Goal: Task Accomplishment & Management: Use online tool/utility

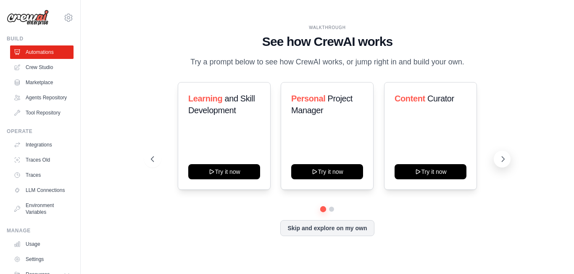
click at [501, 158] on icon at bounding box center [503, 159] width 8 height 8
click at [150, 163] on button at bounding box center [152, 159] width 17 height 17
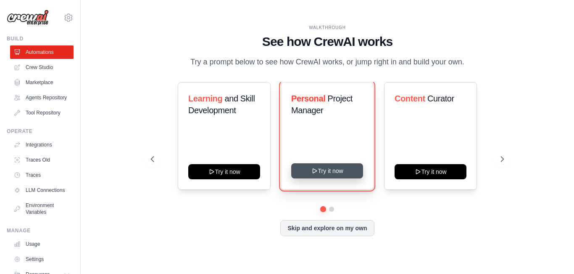
click at [336, 169] on button "Try it now" at bounding box center [327, 170] width 72 height 15
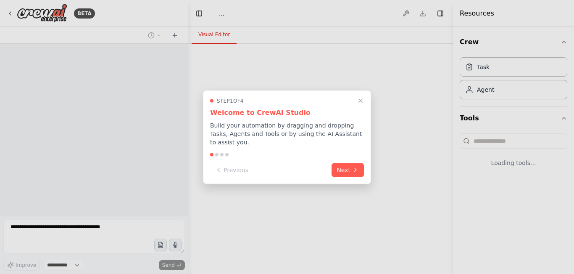
select select "****"
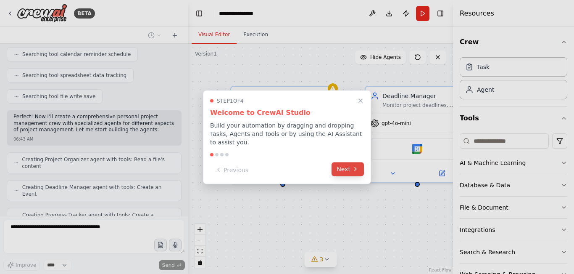
scroll to position [214, 0]
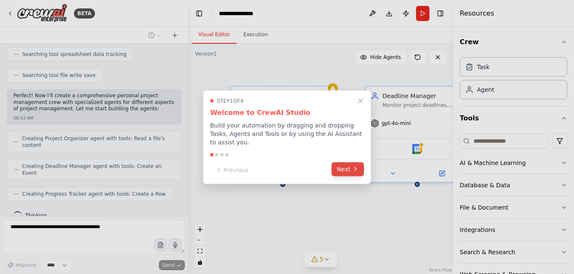
click at [344, 167] on button "Next" at bounding box center [348, 169] width 32 height 14
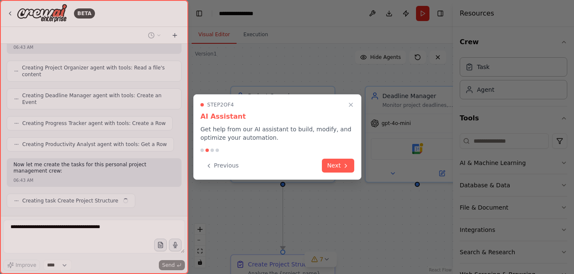
scroll to position [291, 0]
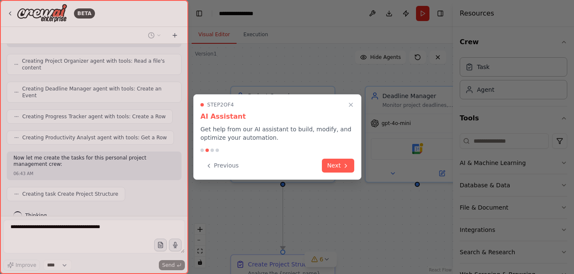
click at [344, 167] on icon at bounding box center [346, 165] width 7 height 7
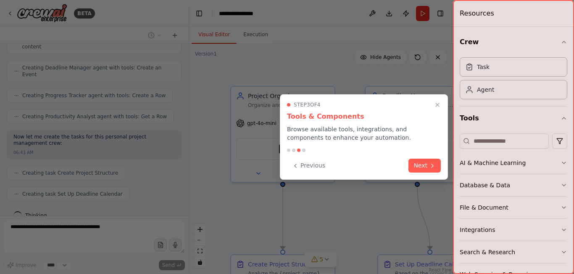
scroll to position [333, 0]
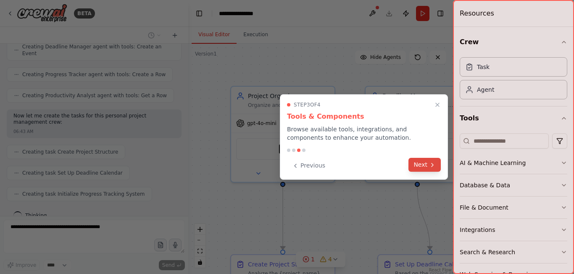
click at [426, 167] on button "Next" at bounding box center [425, 165] width 32 height 14
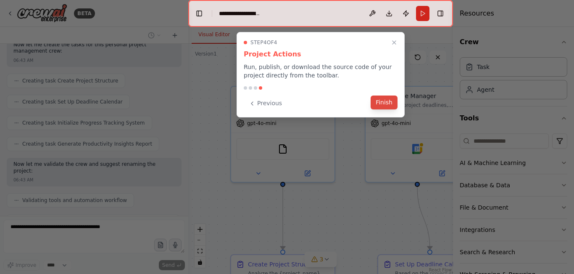
scroll to position [426, 0]
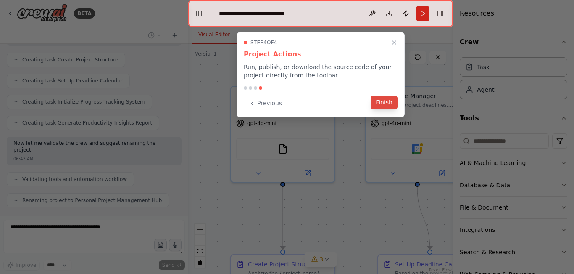
click at [380, 101] on button "Finish" at bounding box center [384, 102] width 27 height 14
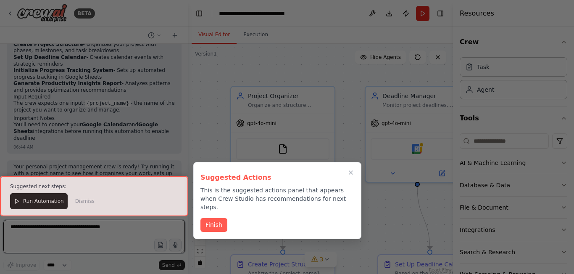
scroll to position [735, 0]
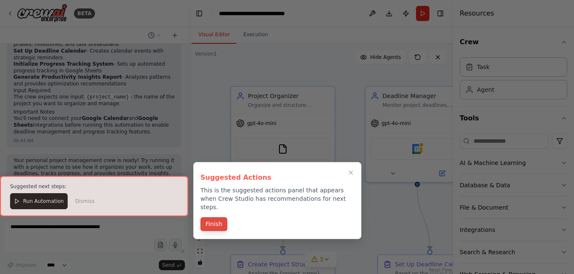
click at [215, 217] on button "Finish" at bounding box center [214, 224] width 27 height 14
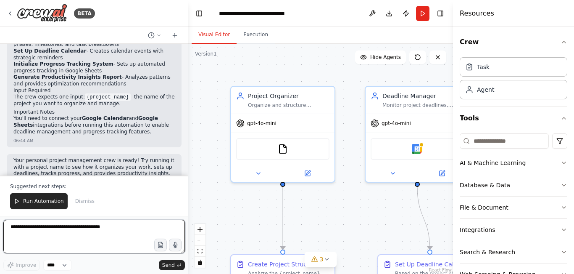
click at [45, 235] on textarea at bounding box center [94, 236] width 182 height 34
click at [94, 237] on textarea "**********" at bounding box center [94, 236] width 182 height 34
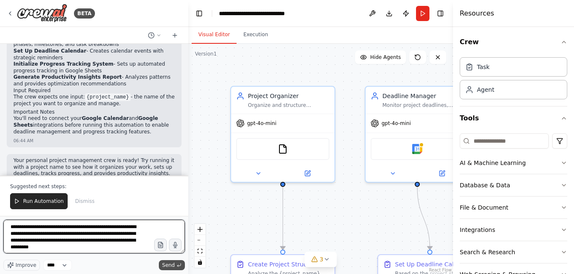
type textarea "**********"
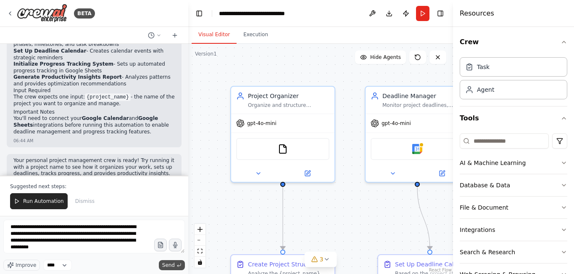
click at [170, 264] on span "Send" at bounding box center [168, 265] width 13 height 7
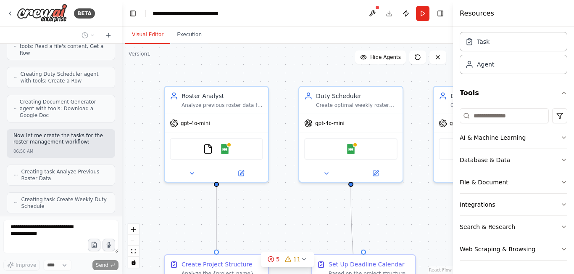
scroll to position [1781, 0]
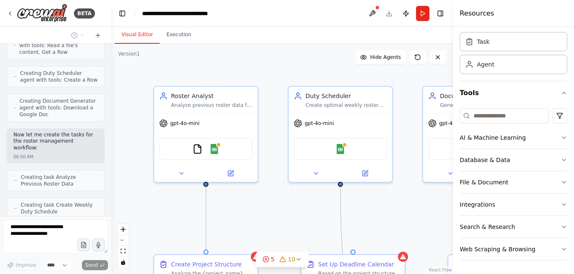
drag, startPoint x: 188, startPoint y: 97, endPoint x: 52, endPoint y: 109, distance: 136.8
click at [52, 109] on div "BETA Create a crew that helps organize your personal projects, sets reminders f…" at bounding box center [55, 137] width 111 height 274
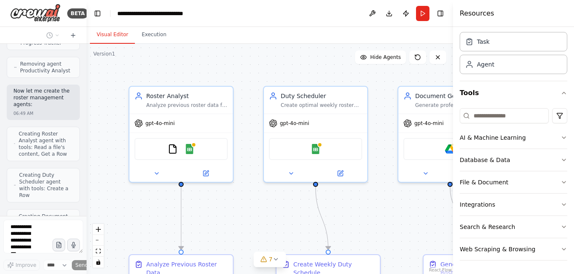
scroll to position [2658, 0]
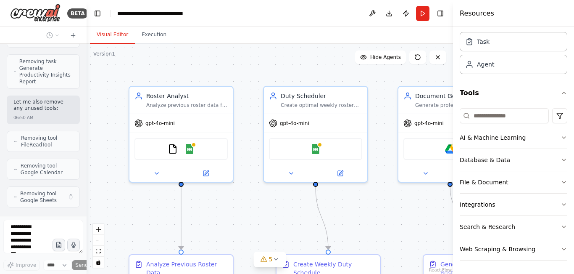
drag, startPoint x: 110, startPoint y: 113, endPoint x: 48, endPoint y: 119, distance: 62.1
click at [48, 119] on div "BETA Create a crew that helps organize your personal projects, sets reminders f…" at bounding box center [43, 137] width 87 height 274
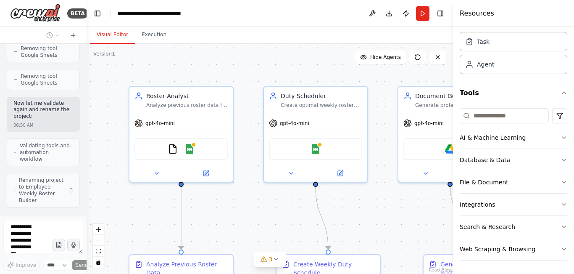
scroll to position [2796, 0]
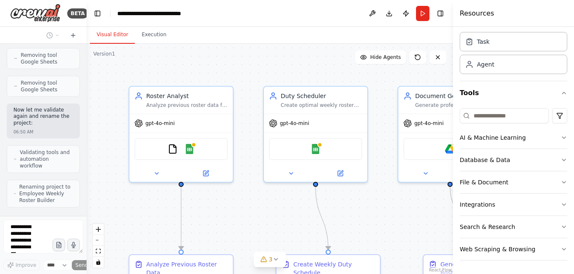
click at [418, 203] on div ".deletable-edge-delete-btn { width: 20px; height: 20px; border: 0px solid #ffff…" at bounding box center [270, 159] width 367 height 230
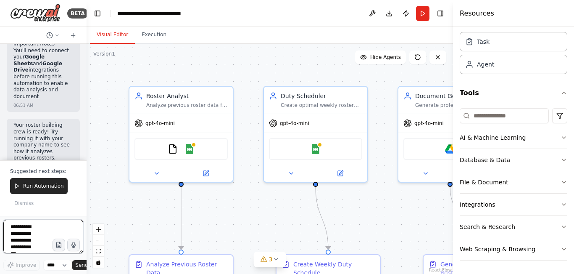
scroll to position [3672, 0]
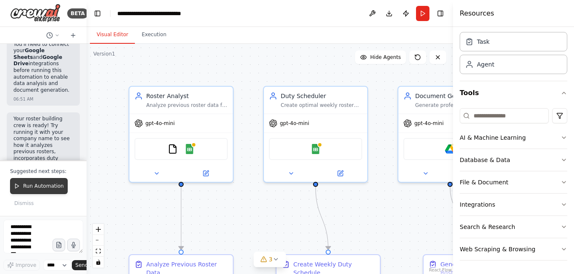
click at [41, 189] on span "Run Automation" at bounding box center [43, 185] width 41 height 7
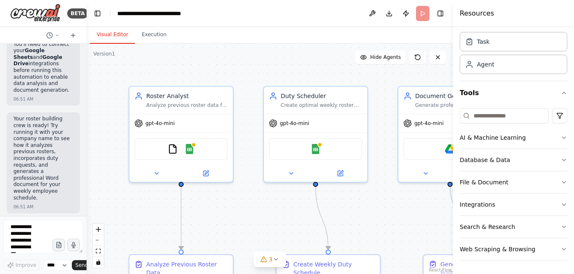
scroll to position [3616, 0]
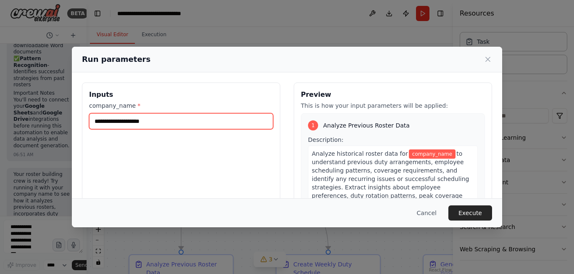
click at [161, 123] on input "company_name *" at bounding box center [181, 121] width 184 height 16
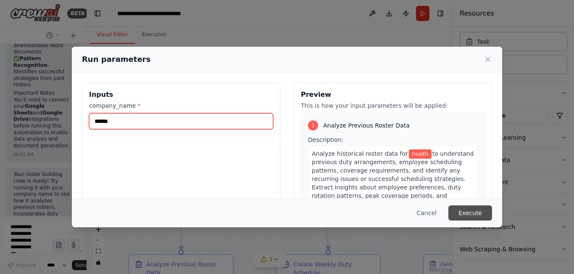
type input "******"
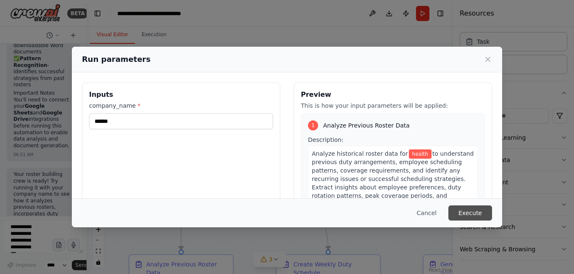
click at [473, 214] on button "Execute" at bounding box center [471, 212] width 44 height 15
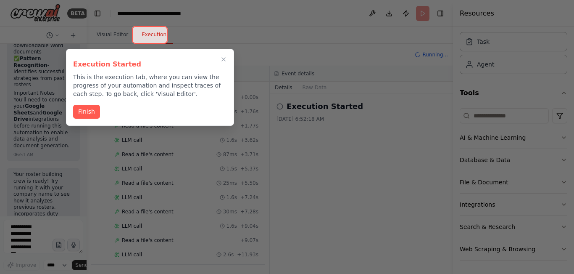
scroll to position [127, 0]
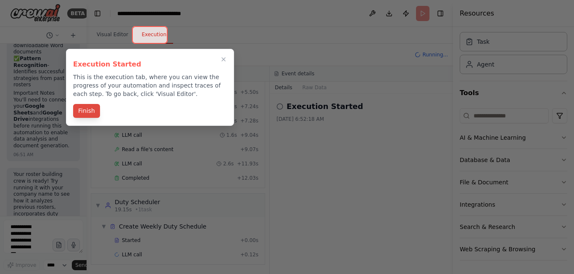
click at [85, 117] on button "Finish" at bounding box center [86, 111] width 27 height 14
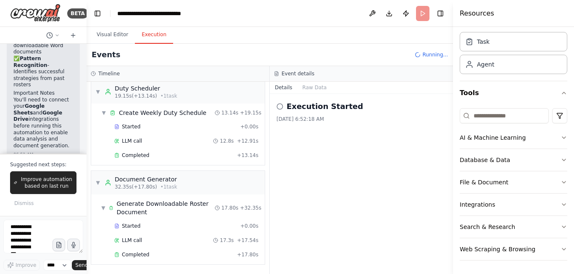
scroll to position [3672, 0]
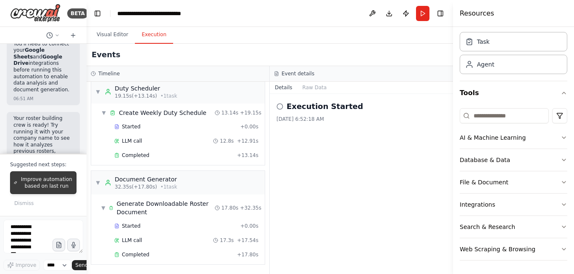
click at [50, 188] on span "Improve automation based on last run" at bounding box center [47, 182] width 52 height 13
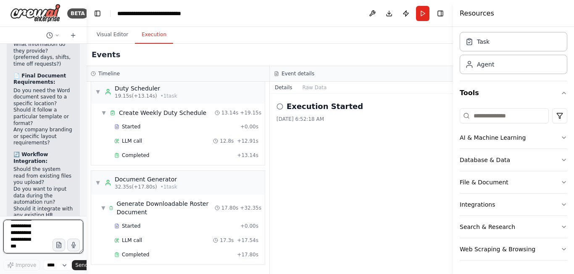
scroll to position [14, 0]
click at [424, 18] on button "Run" at bounding box center [422, 13] width 13 height 15
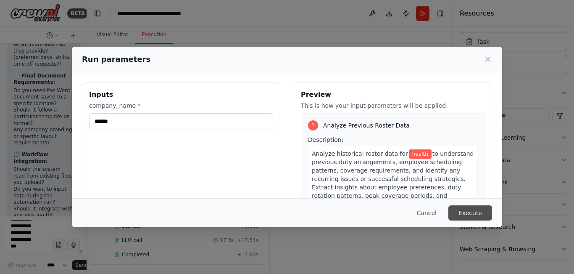
click at [480, 212] on button "Execute" at bounding box center [471, 212] width 44 height 15
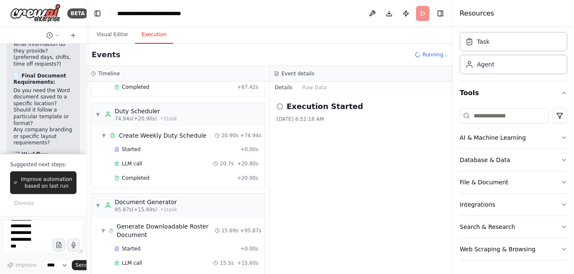
scroll to position [812, 0]
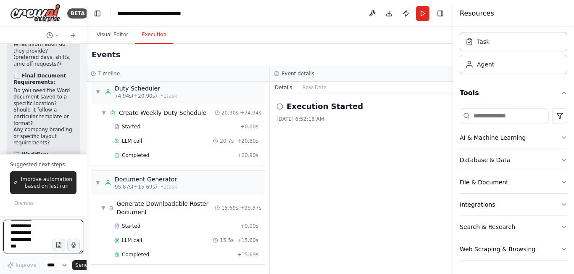
click at [30, 237] on textarea at bounding box center [43, 236] width 80 height 34
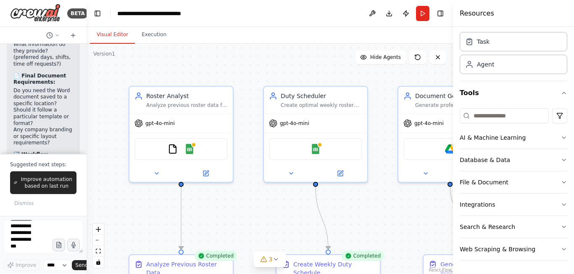
click at [111, 33] on button "Visual Editor" at bounding box center [112, 35] width 45 height 18
click at [317, 149] on img at bounding box center [316, 147] width 10 height 10
click at [403, 212] on div ".deletable-edge-delete-btn { width: 20px; height: 20px; border: 0px solid #ffff…" at bounding box center [270, 159] width 367 height 230
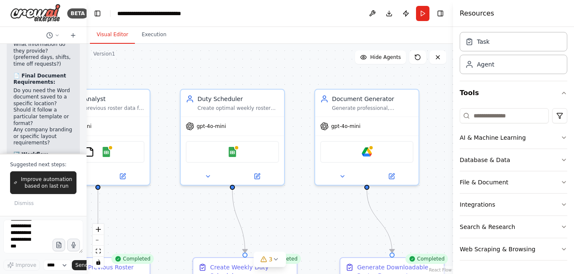
drag, startPoint x: 381, startPoint y: 211, endPoint x: 298, endPoint y: 214, distance: 83.3
click at [298, 214] on div ".deletable-edge-delete-btn { width: 20px; height: 20px; border: 0px solid #ffff…" at bounding box center [270, 159] width 367 height 230
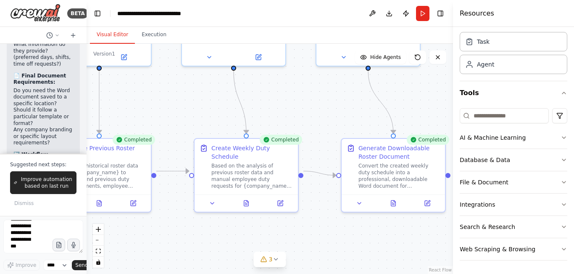
drag, startPoint x: 298, startPoint y: 214, endPoint x: 299, endPoint y: 95, distance: 119.0
click at [299, 95] on div ".deletable-edge-delete-btn { width: 20px; height: 20px; border: 0px solid #ffff…" at bounding box center [270, 159] width 367 height 230
click at [212, 196] on button at bounding box center [212, 201] width 29 height 10
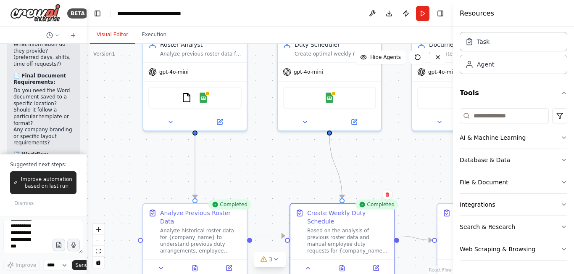
drag, startPoint x: 159, startPoint y: 118, endPoint x: 254, endPoint y: 185, distance: 116.6
click at [254, 184] on div ".deletable-edge-delete-btn { width: 20px; height: 20px; border: 0px solid #ffff…" at bounding box center [270, 159] width 367 height 230
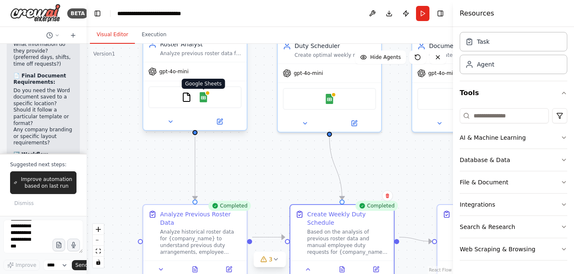
click at [202, 98] on img at bounding box center [203, 97] width 10 height 10
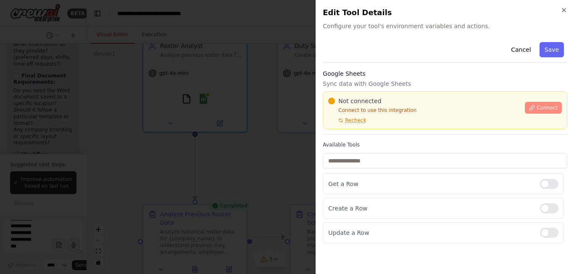
click at [539, 108] on button "Connect" at bounding box center [543, 108] width 37 height 12
click at [371, 69] on div "Cancel Save Google Sheets Sync data with Google Sheets Not connected Connect to…" at bounding box center [445, 141] width 245 height 204
click at [381, 69] on div "Cancel Save Google Sheets Sync data with Google Sheets Not connected Connect to…" at bounding box center [445, 141] width 245 height 204
click at [361, 66] on div "Cancel Save Google Sheets Sync data with Google Sheets Not connected Connect to…" at bounding box center [445, 141] width 245 height 204
click at [363, 69] on div "Cancel Save Google Sheets Sync data with Google Sheets Not connected Connect to…" at bounding box center [445, 141] width 245 height 204
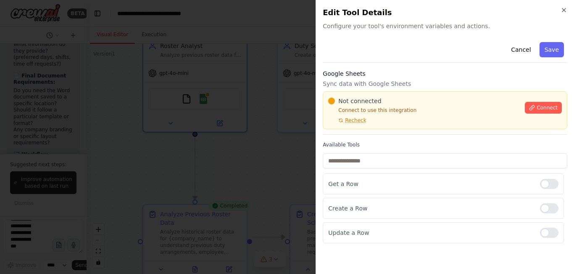
click at [438, 53] on div "Cancel Save" at bounding box center [445, 51] width 245 height 24
click at [434, 52] on div "Cancel Save" at bounding box center [445, 51] width 245 height 24
click at [483, 169] on div "Available Tools Get a Row Create a Row Update a Row" at bounding box center [445, 192] width 245 height 102
click at [435, 51] on div "Cancel Save" at bounding box center [445, 51] width 245 height 24
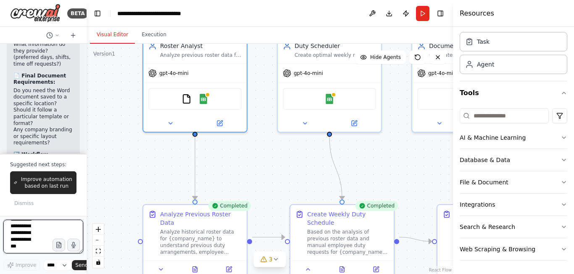
click at [34, 237] on textarea at bounding box center [43, 236] width 80 height 34
type textarea "**********"
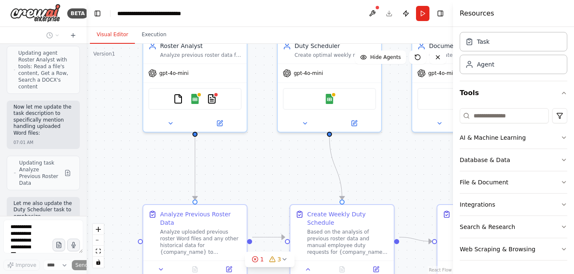
scroll to position [4908, 0]
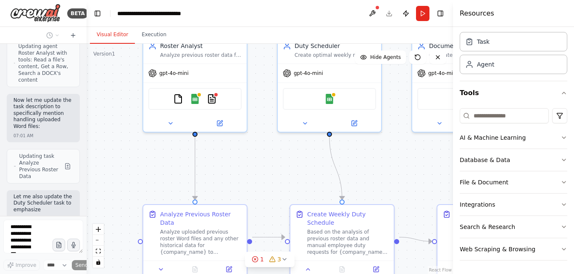
type textarea "**********"
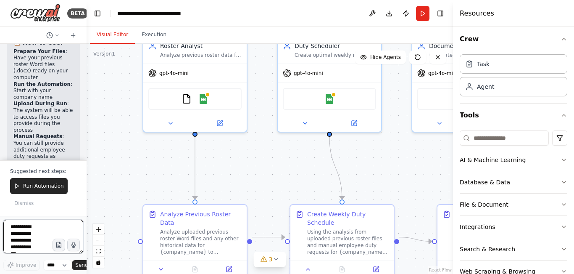
scroll to position [0, 0]
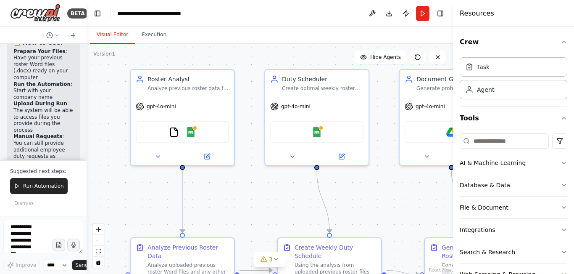
drag, startPoint x: 264, startPoint y: 157, endPoint x: 252, endPoint y: 190, distance: 35.5
click at [252, 190] on div ".deletable-edge-delete-btn { width: 20px; height: 20px; border: 0px solid #ffff…" at bounding box center [270, 159] width 367 height 230
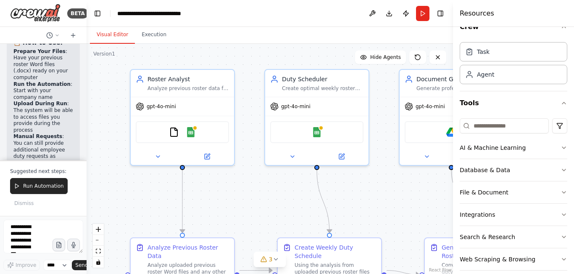
scroll to position [16, 0]
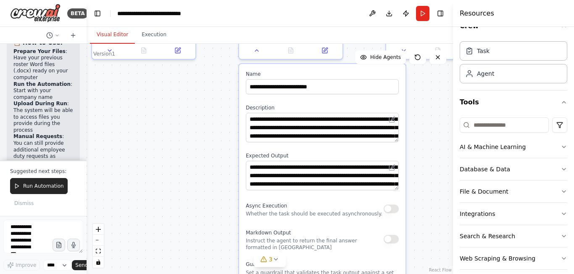
drag, startPoint x: 371, startPoint y: 222, endPoint x: 333, endPoint y: -30, distance: 254.8
click at [333, 0] on html "BETA Create a crew that helps organize your personal projects, sets reminders f…" at bounding box center [287, 137] width 574 height 274
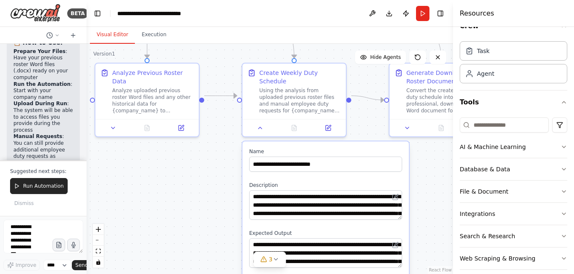
drag, startPoint x: 443, startPoint y: 209, endPoint x: 446, endPoint y: 286, distance: 77.4
click at [446, 273] on html "BETA Create a crew that helps organize your personal projects, sets reminders f…" at bounding box center [287, 137] width 574 height 274
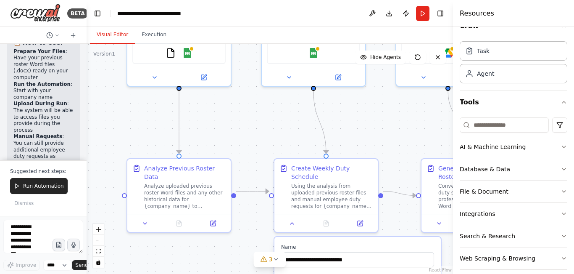
drag, startPoint x: 423, startPoint y: 190, endPoint x: 455, endPoint y: 286, distance: 100.7
click at [455, 273] on html "BETA Create a crew that helps organize your personal projects, sets reminders f…" at bounding box center [287, 137] width 574 height 274
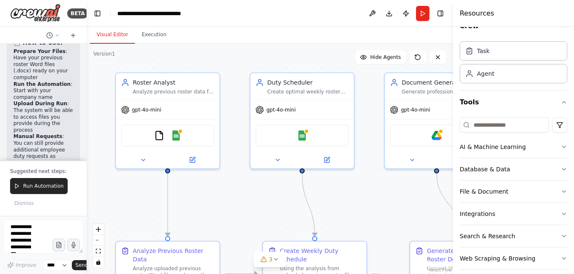
drag, startPoint x: 376, startPoint y: 154, endPoint x: 372, endPoint y: 198, distance: 44.0
click at [372, 198] on div ".deletable-edge-delete-btn { width: 20px; height: 20px; border: 0px solid #ffff…" at bounding box center [270, 159] width 367 height 230
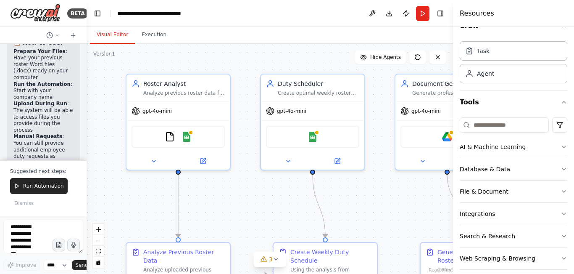
drag, startPoint x: 370, startPoint y: 210, endPoint x: 415, endPoint y: 200, distance: 45.7
click at [415, 200] on div ".deletable-edge-delete-btn { width: 20px; height: 20px; border: 0px solid #ffff…" at bounding box center [270, 159] width 367 height 230
click at [188, 138] on img at bounding box center [187, 135] width 10 height 10
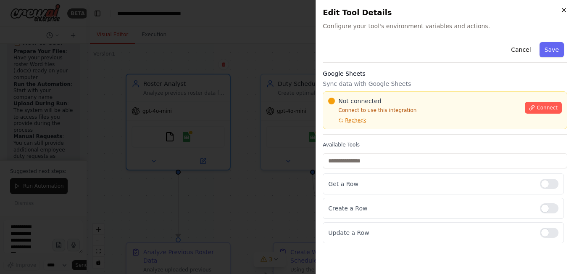
click at [564, 9] on icon "button" at bounding box center [564, 10] width 7 height 7
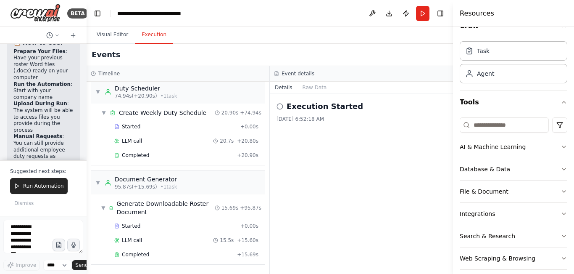
click at [149, 36] on button "Execution" at bounding box center [154, 35] width 38 height 18
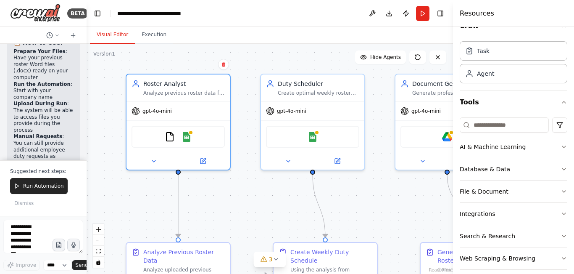
click at [109, 35] on button "Visual Editor" at bounding box center [112, 35] width 45 height 18
click at [35, 233] on textarea at bounding box center [43, 236] width 80 height 34
type textarea "**********"
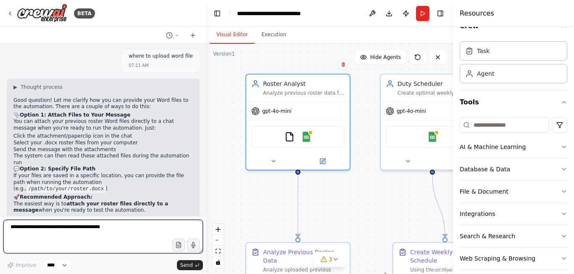
scroll to position [3245, 0]
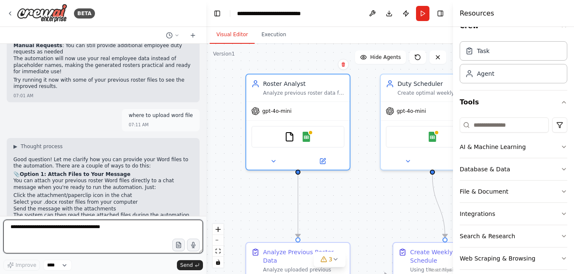
drag, startPoint x: 86, startPoint y: 190, endPoint x: 207, endPoint y: 201, distance: 122.0
click at [207, 201] on div "BETA Create a crew that helps organize your personal projects, sets reminders f…" at bounding box center [287, 137] width 574 height 274
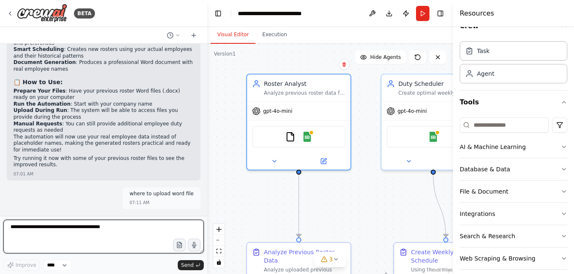
scroll to position [3190, 0]
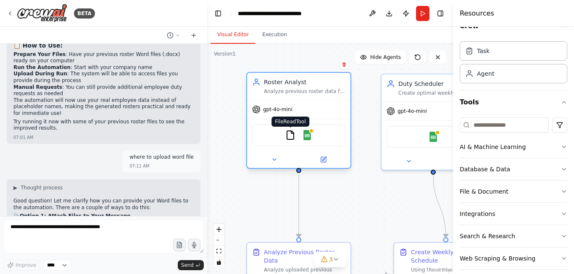
click at [291, 138] on img at bounding box center [290, 135] width 10 height 10
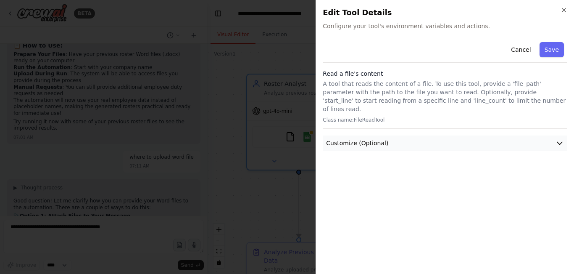
click at [561, 139] on icon "button" at bounding box center [560, 143] width 8 height 8
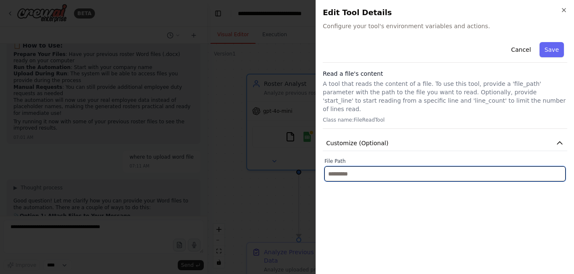
click at [399, 168] on input "text" at bounding box center [445, 173] width 241 height 15
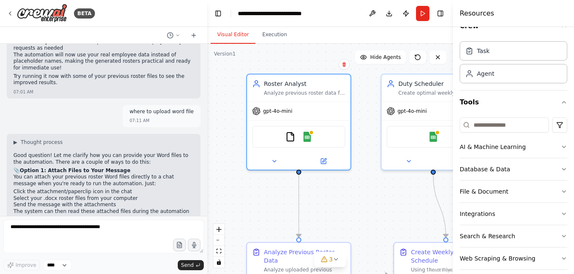
scroll to position [3245, 0]
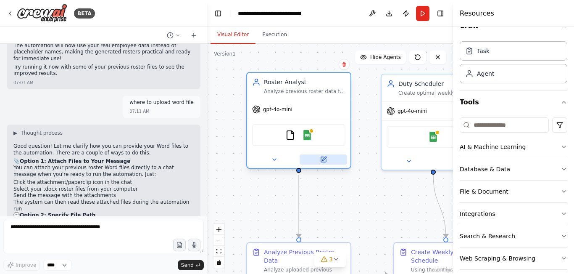
click at [323, 158] on icon at bounding box center [323, 159] width 5 height 5
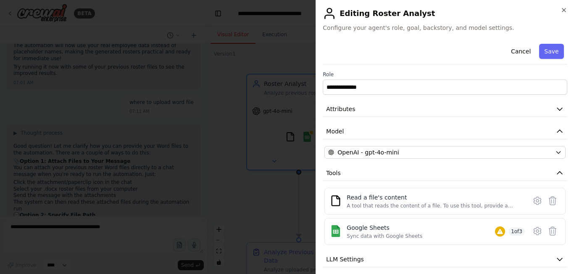
drag, startPoint x: 561, startPoint y: 195, endPoint x: 560, endPoint y: 214, distance: 18.5
click at [560, 214] on div "Read a file's content A tool that reads the content of a file. To use this tool…" at bounding box center [445, 216] width 245 height 57
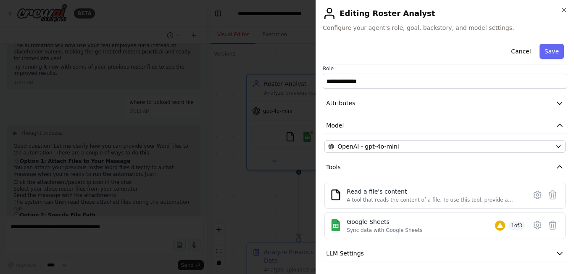
scroll to position [0, 0]
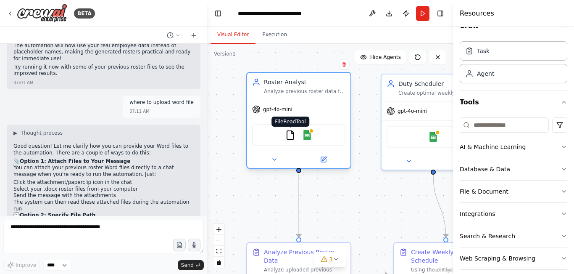
click at [291, 140] on img at bounding box center [290, 135] width 10 height 10
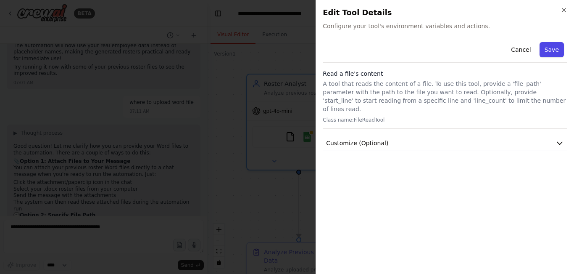
click at [553, 49] on button "Save" at bounding box center [552, 49] width 24 height 15
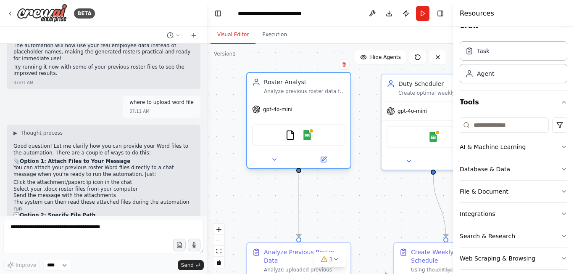
click at [270, 113] on div "gpt-4o-mini" at bounding box center [272, 109] width 40 height 8
click at [275, 159] on icon at bounding box center [274, 160] width 3 height 2
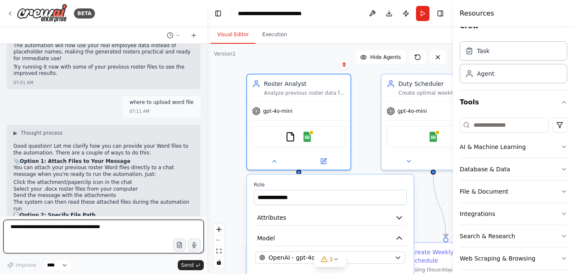
click at [108, 227] on textarea at bounding box center [103, 236] width 201 height 34
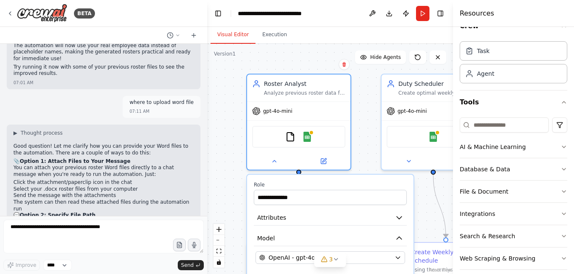
drag, startPoint x: 60, startPoint y: 145, endPoint x: 167, endPoint y: 147, distance: 106.8
click at [167, 247] on p "The easiest way is to attach your roster files directly to a message when you'r…" at bounding box center [103, 253] width 180 height 13
copy p "attach your roster files directly to a message"
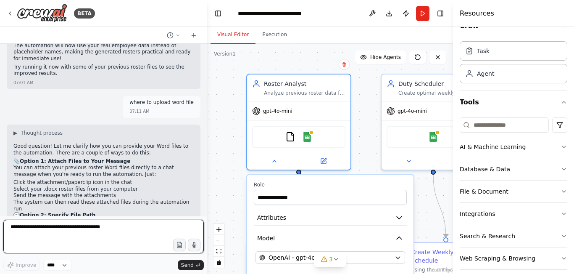
click at [107, 229] on textarea at bounding box center [103, 236] width 201 height 34
paste textarea "**********"
type textarea "**********"
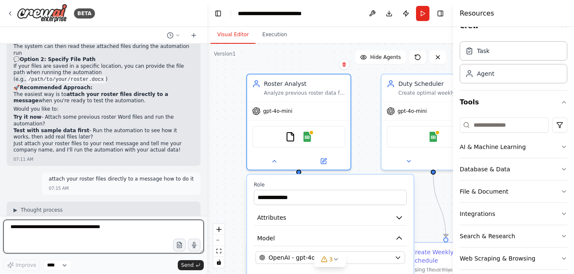
scroll to position [3410, 0]
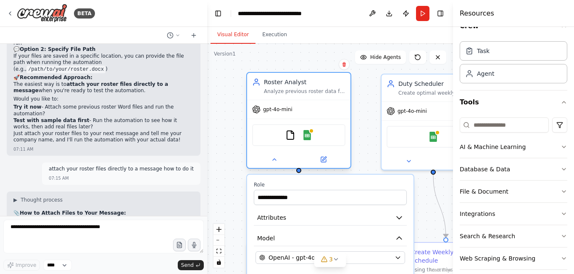
click at [275, 113] on div "gpt-4o-mini" at bounding box center [272, 109] width 40 height 8
click at [415, 115] on div "gpt-4o-mini" at bounding box center [433, 109] width 103 height 19
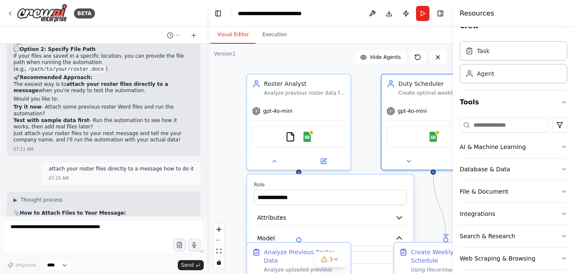
scroll to position [25, 0]
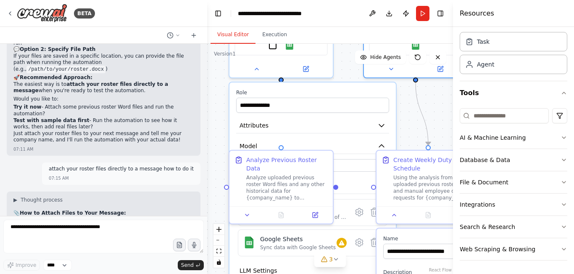
drag, startPoint x: 429, startPoint y: 211, endPoint x: 412, endPoint y: 120, distance: 92.4
click at [412, 120] on div ".deletable-edge-delete-btn { width: 20px; height: 20px; border: 0px solid #ffff…" at bounding box center [330, 159] width 246 height 230
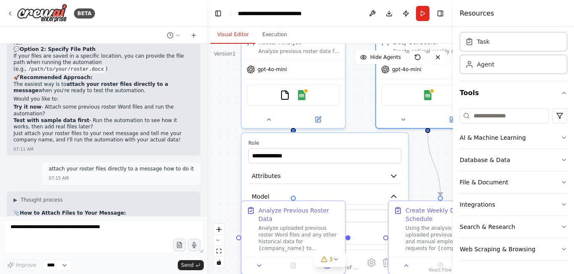
drag, startPoint x: 429, startPoint y: 114, endPoint x: 441, endPoint y: 164, distance: 51.9
click at [441, 164] on div ".deletable-edge-delete-btn { width: 20px; height: 20px; border: 0px solid #ffff…" at bounding box center [330, 159] width 246 height 230
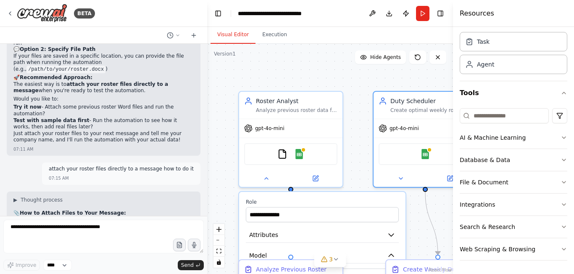
drag, startPoint x: 439, startPoint y: 157, endPoint x: 437, endPoint y: 215, distance: 58.5
click at [437, 215] on div ".deletable-edge-delete-btn { width: 20px; height: 20px; border: 0px solid #ffff…" at bounding box center [330, 159] width 246 height 230
click at [272, 110] on div "Analyze previous roster data for {company_name} to identify duty patterns, empl…" at bounding box center [297, 108] width 82 height 7
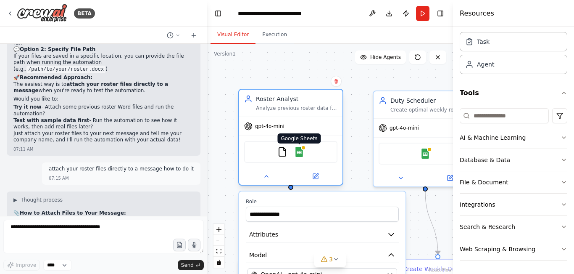
click at [298, 151] on img at bounding box center [299, 152] width 10 height 10
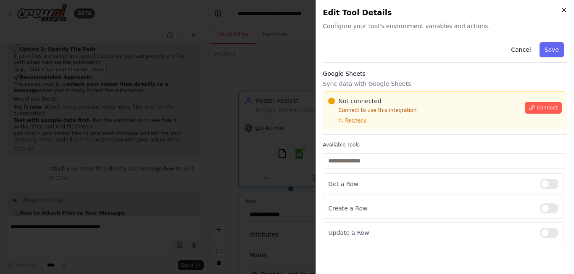
click at [562, 9] on icon "button" at bounding box center [564, 10] width 7 height 7
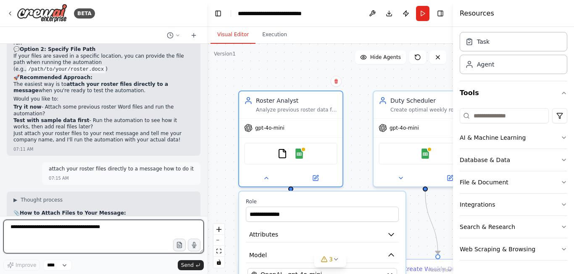
click at [99, 234] on textarea at bounding box center [103, 236] width 201 height 34
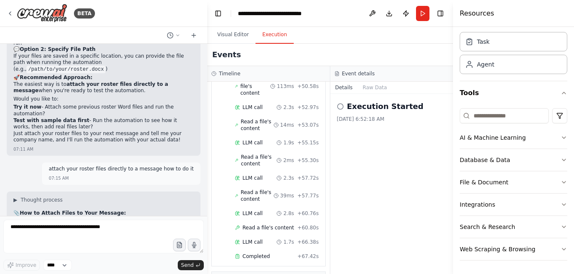
click at [268, 33] on button "Execution" at bounding box center [275, 35] width 38 height 18
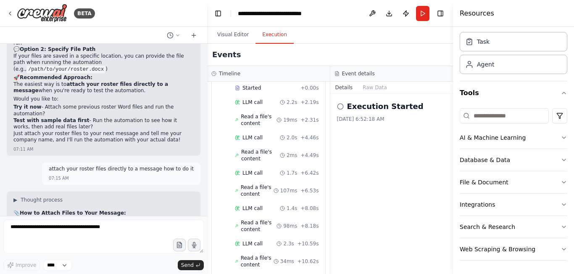
scroll to position [0, 0]
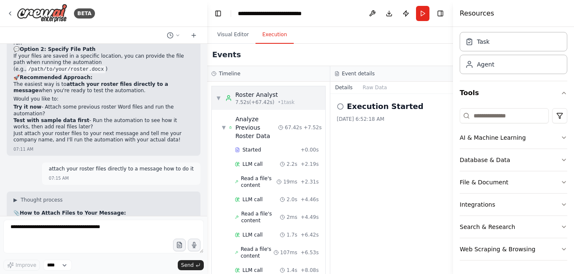
click at [275, 97] on div "Roster Analyst" at bounding box center [264, 94] width 59 height 8
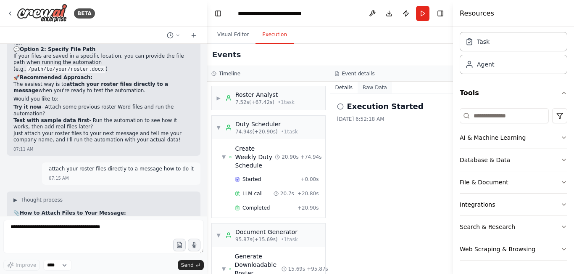
click at [368, 87] on button "Raw Data" at bounding box center [375, 88] width 34 height 12
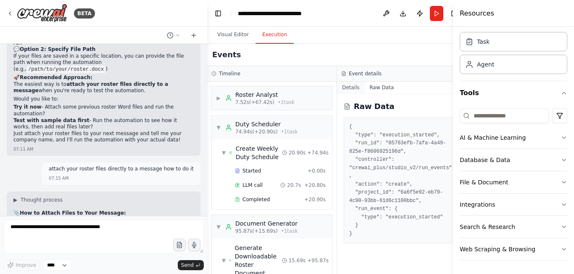
click at [350, 87] on button "Details" at bounding box center [351, 88] width 28 height 12
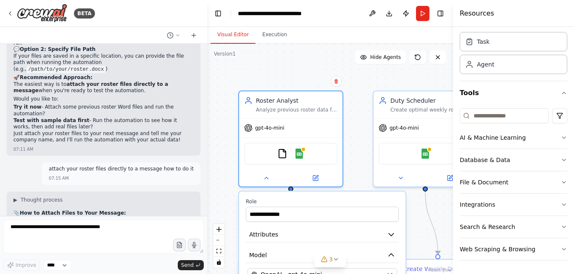
click at [236, 30] on button "Visual Editor" at bounding box center [233, 35] width 45 height 18
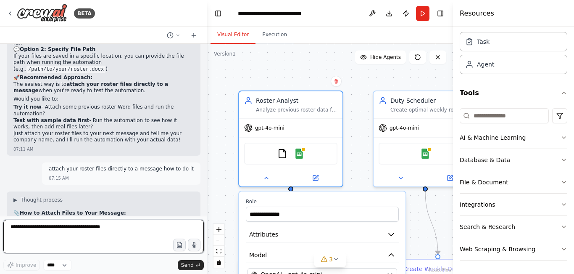
click at [79, 235] on textarea at bounding box center [103, 236] width 201 height 34
type textarea "**********"
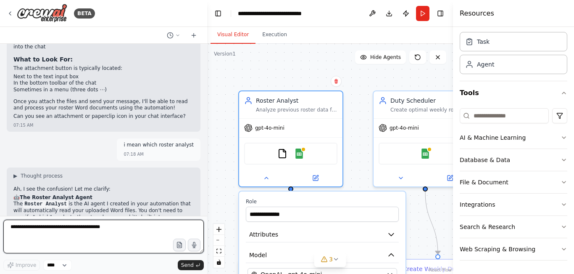
scroll to position [3721, 0]
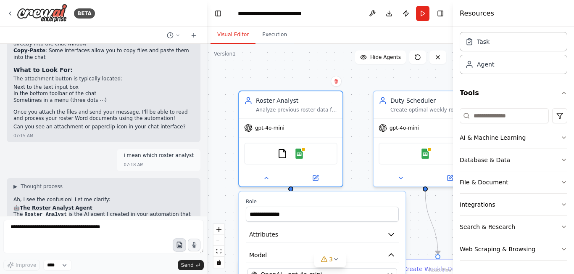
click at [181, 247] on icon "button" at bounding box center [179, 244] width 7 height 7
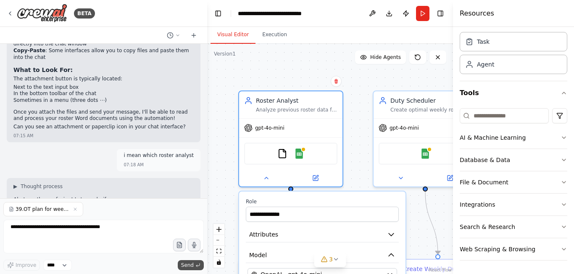
click at [189, 265] on span "Send" at bounding box center [187, 265] width 13 height 7
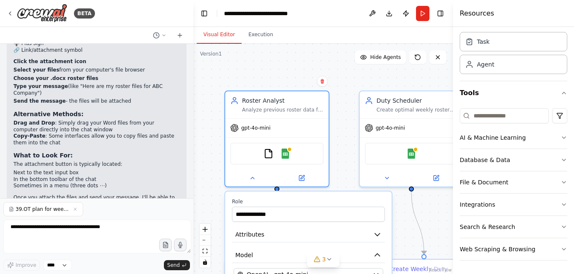
scroll to position [3833, 0]
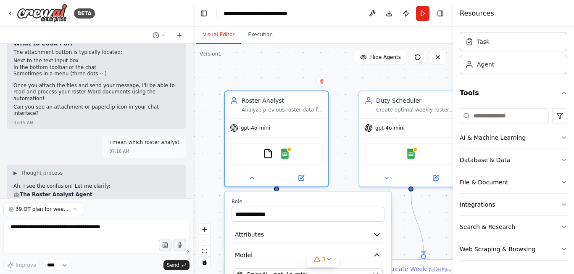
drag, startPoint x: 205, startPoint y: 213, endPoint x: 193, endPoint y: 212, distance: 12.2
click at [193, 212] on div "BETA Create a crew that helps organize your personal projects, sets reminders f…" at bounding box center [287, 137] width 574 height 274
click at [423, 14] on button "Run" at bounding box center [422, 13] width 13 height 15
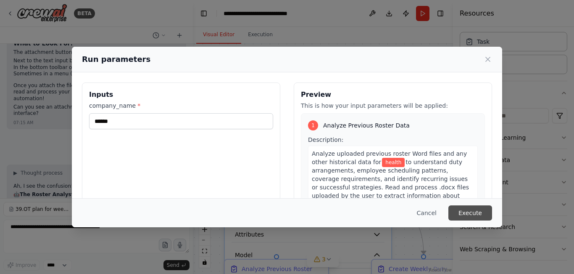
click at [461, 213] on button "Execute" at bounding box center [471, 212] width 44 height 15
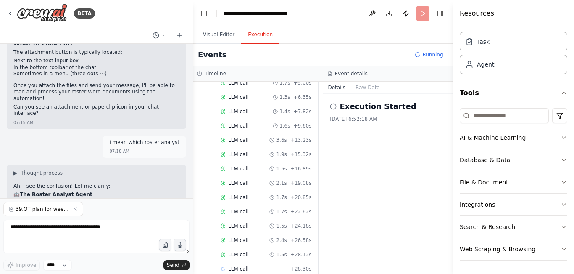
scroll to position [128, 0]
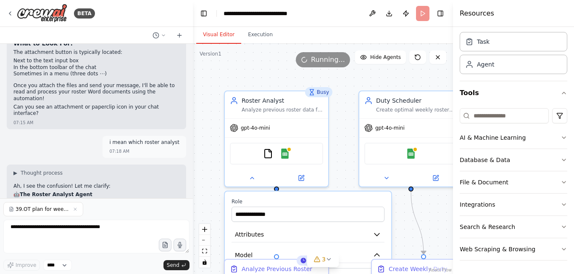
click at [207, 34] on button "Visual Editor" at bounding box center [218, 35] width 45 height 18
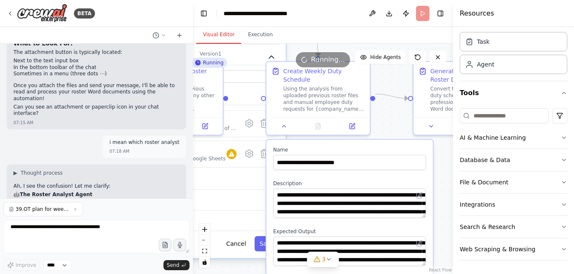
drag, startPoint x: 444, startPoint y: 224, endPoint x: 338, endPoint y: 26, distance: 224.0
click at [338, 26] on main "**********" at bounding box center [323, 137] width 260 height 274
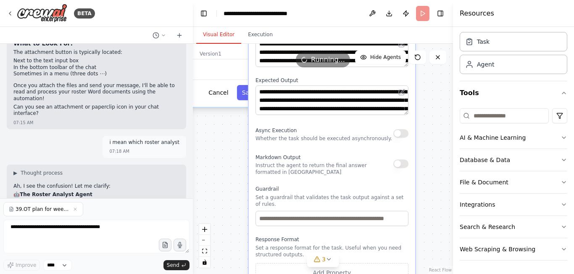
drag, startPoint x: 441, startPoint y: 198, endPoint x: 423, endPoint y: 47, distance: 152.0
click at [423, 47] on div ".deletable-edge-delete-btn { width: 20px; height: 20px; border: 0px solid #ffff…" at bounding box center [323, 159] width 260 height 230
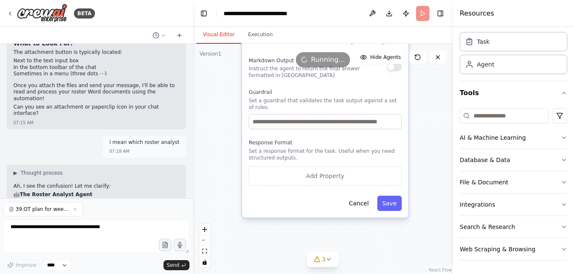
drag, startPoint x: 433, startPoint y: 184, endPoint x: 426, endPoint y: 89, distance: 95.3
click at [426, 89] on div ".deletable-edge-delete-btn { width: 20px; height: 20px; border: 0px solid #ffff…" at bounding box center [323, 159] width 260 height 230
click at [391, 196] on button "Save" at bounding box center [390, 203] width 24 height 15
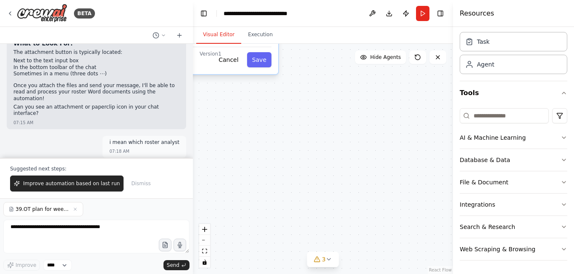
drag, startPoint x: 397, startPoint y: 166, endPoint x: 416, endPoint y: 234, distance: 71.0
click at [416, 234] on div ".deletable-edge-delete-btn { width: 20px; height: 20px; border: 0px solid #ffff…" at bounding box center [323, 159] width 260 height 230
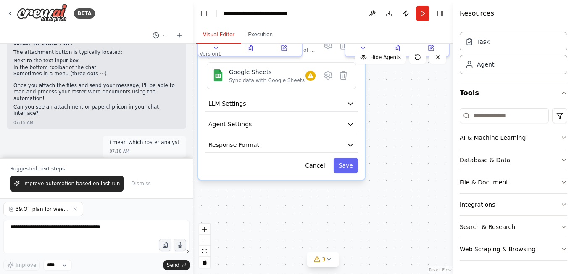
drag, startPoint x: 359, startPoint y: 130, endPoint x: 444, endPoint y: 233, distance: 133.5
click at [444, 233] on div ".deletable-edge-delete-btn { width: 20px; height: 20px; border: 0px solid #ffff…" at bounding box center [323, 159] width 260 height 230
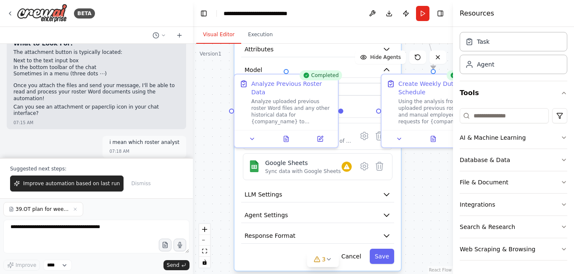
drag, startPoint x: 423, startPoint y: 200, endPoint x: 431, endPoint y: 214, distance: 15.8
click at [431, 214] on div ".deletable-edge-delete-btn { width: 20px; height: 20px; border: 0px solid #ffff…" at bounding box center [323, 159] width 260 height 230
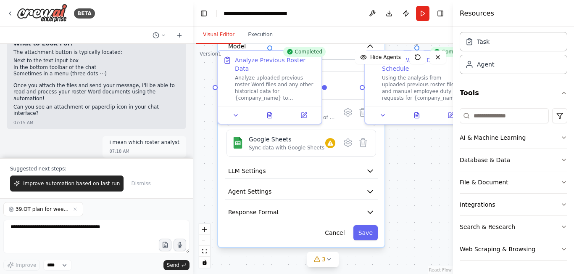
drag, startPoint x: 424, startPoint y: 237, endPoint x: 404, endPoint y: 182, distance: 58.5
click at [404, 182] on div ".deletable-edge-delete-btn { width: 20px; height: 20px; border: 0px solid #ffff…" at bounding box center [323, 159] width 260 height 230
click at [365, 236] on button "Save" at bounding box center [366, 232] width 24 height 15
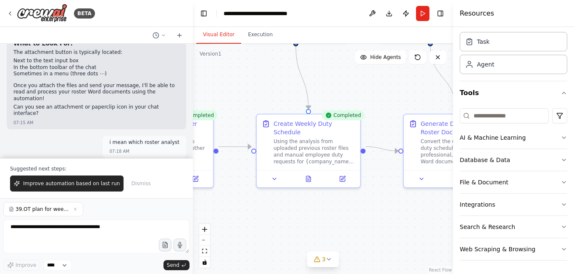
drag, startPoint x: 385, startPoint y: 175, endPoint x: 276, endPoint y: 239, distance: 126.1
click at [276, 239] on div ".deletable-edge-delete-btn { width: 20px; height: 20px; border: 0px solid #ffff…" at bounding box center [323, 159] width 260 height 230
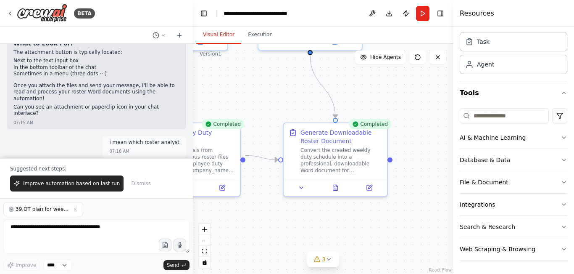
drag, startPoint x: 344, startPoint y: 234, endPoint x: 227, endPoint y: 241, distance: 117.5
click at [227, 241] on div ".deletable-edge-delete-btn { width: 20px; height: 20px; border: 0px solid #ffff…" at bounding box center [323, 159] width 260 height 230
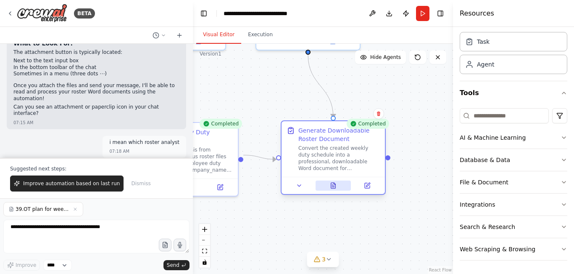
click at [332, 184] on icon at bounding box center [333, 184] width 5 height 5
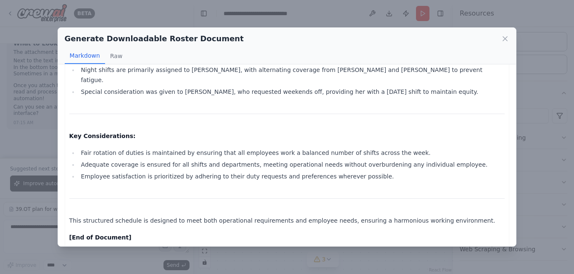
scroll to position [695, 0]
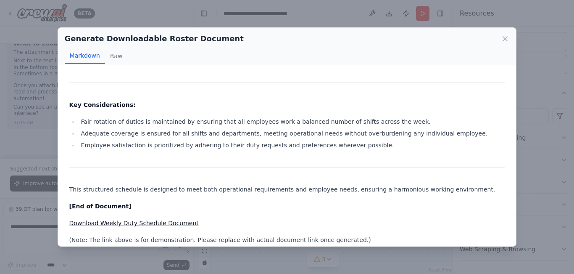
click at [156, 219] on link "Download Weekly Duty Schedule Document" at bounding box center [134, 222] width 130 height 7
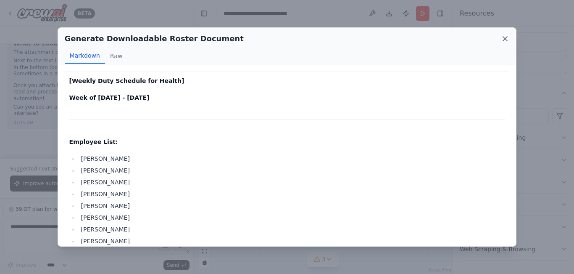
click at [505, 37] on icon at bounding box center [505, 38] width 8 height 8
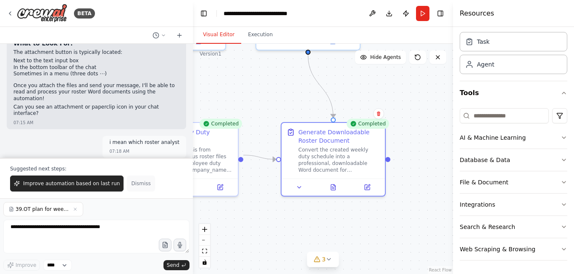
click at [131, 185] on span "Dismiss" at bounding box center [140, 183] width 19 height 7
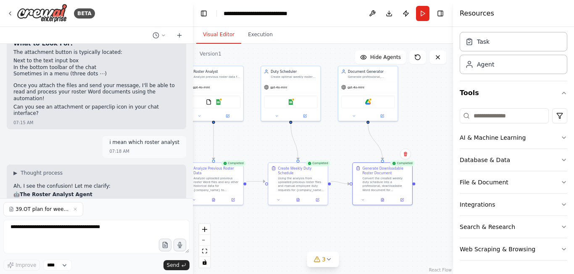
drag, startPoint x: 300, startPoint y: 130, endPoint x: 389, endPoint y: 136, distance: 89.0
click at [389, 136] on div ".deletable-edge-delete-btn { width: 20px; height: 20px; border: 0px solid #ffff…" at bounding box center [323, 159] width 260 height 230
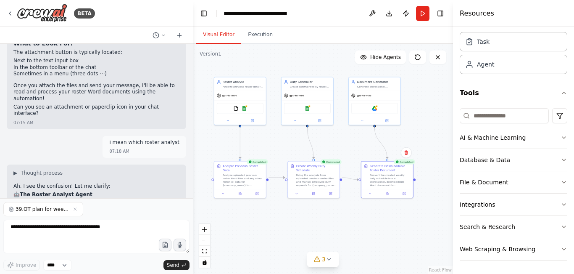
drag, startPoint x: 270, startPoint y: 148, endPoint x: 288, endPoint y: 148, distance: 18.1
click at [288, 148] on div ".deletable-edge-delete-btn { width: 20px; height: 20px; border: 0px solid #ffff…" at bounding box center [323, 159] width 260 height 230
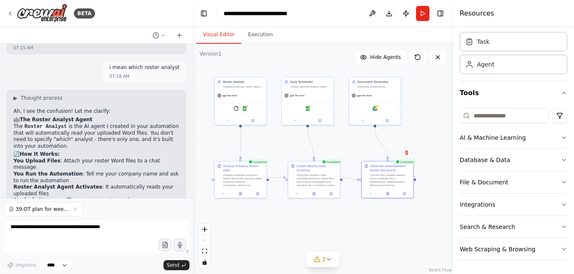
scroll to position [3927, 0]
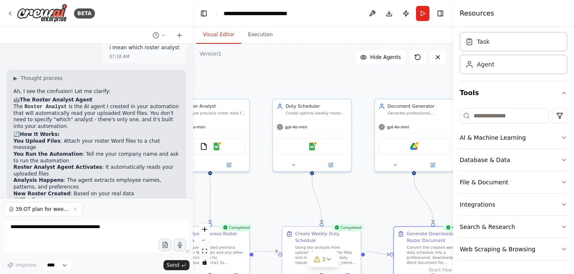
drag, startPoint x: 361, startPoint y: 143, endPoint x: 375, endPoint y: 191, distance: 50.0
click at [370, 194] on div ".deletable-edge-delete-btn { width: 20px; height: 20px; border: 0px solid #ffff…" at bounding box center [323, 159] width 260 height 230
click at [415, 149] on img at bounding box center [415, 145] width 8 height 8
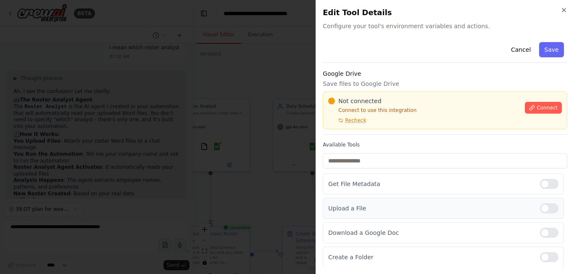
click at [550, 209] on div at bounding box center [549, 208] width 19 height 10
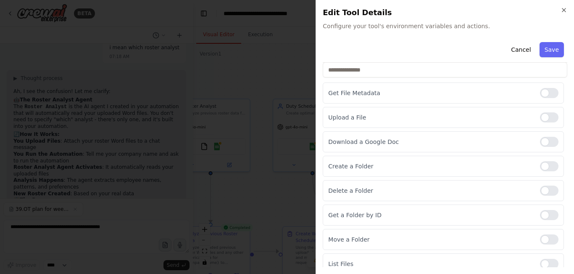
scroll to position [122, 0]
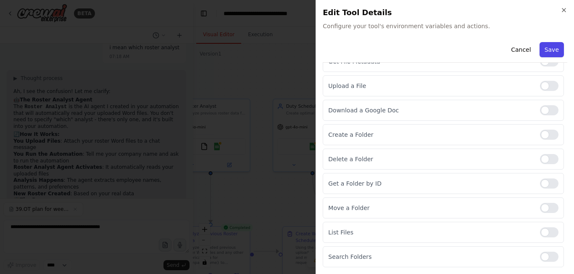
click at [544, 47] on button "Save" at bounding box center [552, 49] width 24 height 15
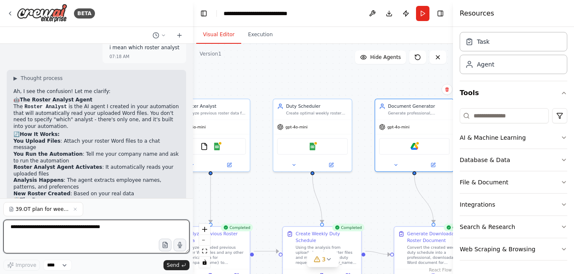
click at [72, 240] on textarea at bounding box center [96, 236] width 186 height 34
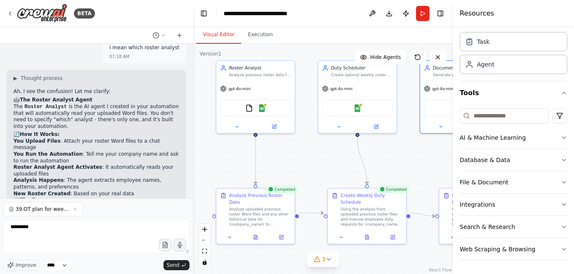
drag, startPoint x: 259, startPoint y: 209, endPoint x: 304, endPoint y: 171, distance: 59.1
click at [304, 171] on div ".deletable-edge-delete-btn { width: 20px; height: 20px; border: 0px solid #ffff…" at bounding box center [323, 159] width 260 height 230
click at [231, 233] on icon at bounding box center [229, 235] width 5 height 5
click at [236, 125] on icon at bounding box center [237, 124] width 3 height 1
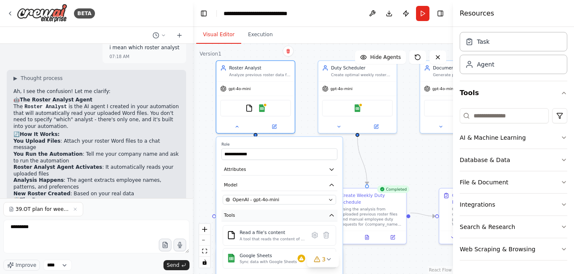
click at [330, 215] on icon "button" at bounding box center [332, 215] width 6 height 6
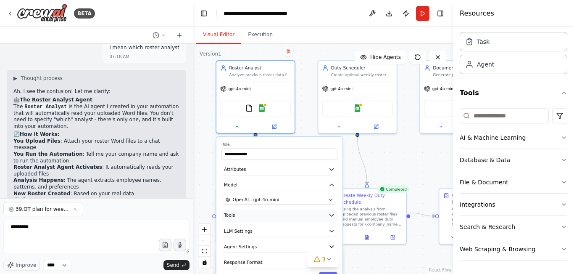
click at [330, 215] on icon "button" at bounding box center [332, 215] width 6 height 6
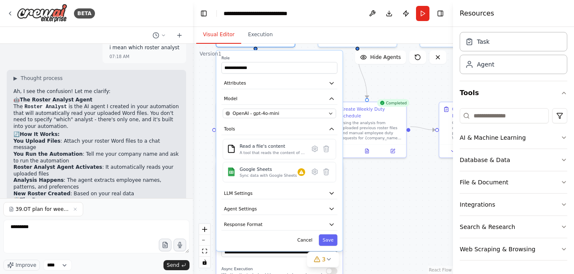
drag, startPoint x: 365, startPoint y: 251, endPoint x: 365, endPoint y: 167, distance: 84.1
click at [365, 167] on div ".deletable-edge-delete-btn { width: 20px; height: 20px; border: 0px solid #ffff…" at bounding box center [323, 159] width 260 height 230
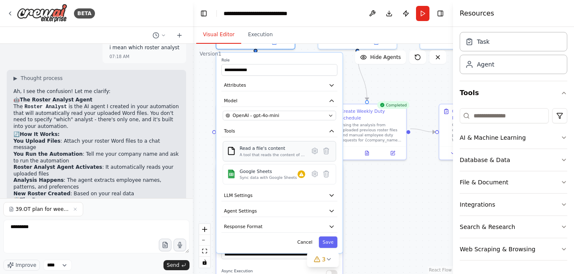
click at [276, 157] on div "A tool that reads the content of a file. To use this tool, provide a 'file_path…" at bounding box center [273, 154] width 66 height 5
click at [266, 178] on div "Sync data with Google Sheets" at bounding box center [268, 177] width 57 height 5
click at [273, 177] on div "Sync data with Google Sheets" at bounding box center [268, 177] width 57 height 5
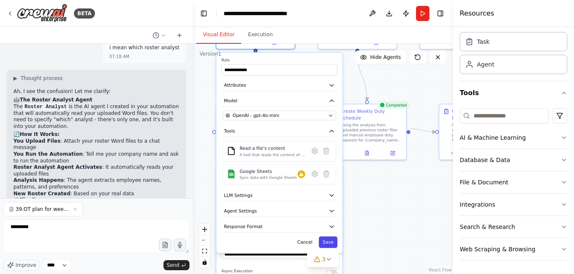
click at [330, 241] on button "Save" at bounding box center [328, 241] width 19 height 11
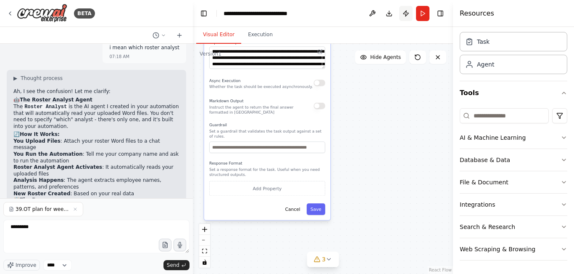
drag, startPoint x: 416, startPoint y: 209, endPoint x: 404, endPoint y: 19, distance: 190.4
click at [404, 19] on main "**********" at bounding box center [323, 137] width 260 height 274
click at [316, 203] on button "Save" at bounding box center [316, 208] width 19 height 11
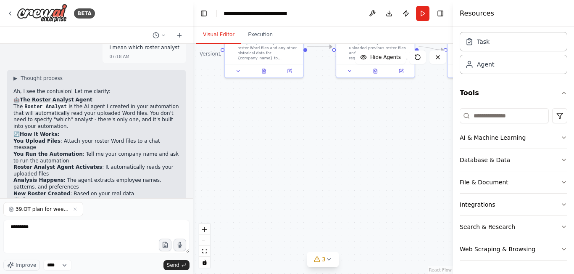
drag, startPoint x: 345, startPoint y: 140, endPoint x: 361, endPoint y: 233, distance: 93.5
click at [361, 233] on div ".deletable-edge-delete-btn { width: 20px; height: 20px; border: 0px solid #ffff…" at bounding box center [323, 159] width 260 height 230
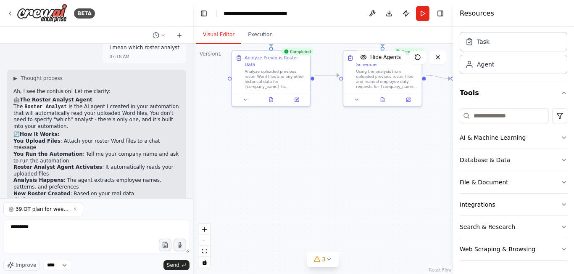
drag, startPoint x: 327, startPoint y: 142, endPoint x: 341, endPoint y: 179, distance: 39.9
click at [341, 179] on div ".deletable-edge-delete-btn { width: 20px; height: 20px; border: 0px solid #ffff…" at bounding box center [323, 159] width 260 height 230
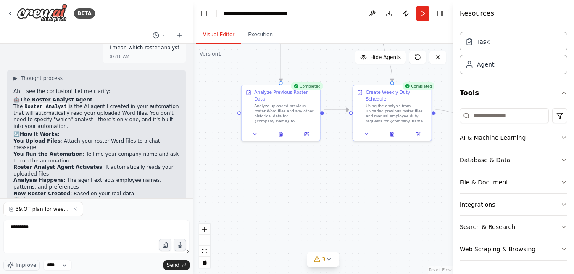
drag, startPoint x: 341, startPoint y: 193, endPoint x: 344, endPoint y: 219, distance: 25.4
click at [344, 218] on div ".deletable-edge-delete-btn { width: 20px; height: 20px; border: 0px solid #ffff…" at bounding box center [323, 159] width 260 height 230
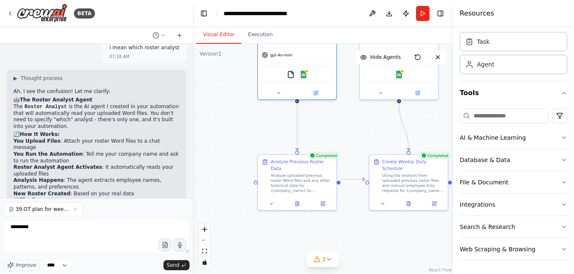
drag, startPoint x: 353, startPoint y: 190, endPoint x: 367, endPoint y: 251, distance: 61.9
click at [367, 251] on div ".deletable-edge-delete-btn { width: 20px; height: 20px; border: 0px solid #ffff…" at bounding box center [323, 159] width 260 height 230
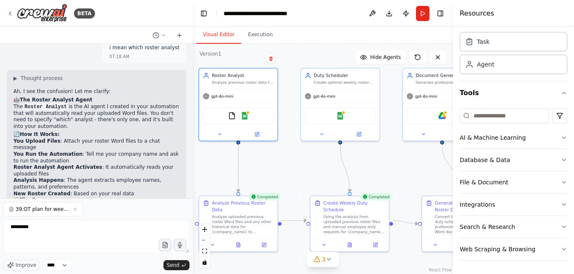
drag, startPoint x: 333, startPoint y: 216, endPoint x: 275, endPoint y: 256, distance: 71.6
click at [275, 256] on div ".deletable-edge-delete-btn { width: 20px; height: 20px; border: 0px solid #ffff…" at bounding box center [323, 159] width 260 height 230
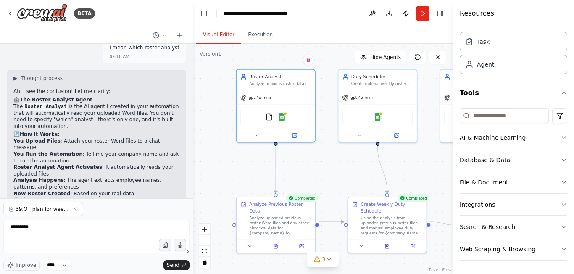
drag, startPoint x: 284, startPoint y: 172, endPoint x: 325, endPoint y: 165, distance: 41.9
click at [325, 165] on div ".deletable-edge-delete-btn { width: 20px; height: 20px; border: 0px solid #ffff…" at bounding box center [323, 159] width 260 height 230
click at [277, 243] on icon at bounding box center [275, 245] width 3 height 4
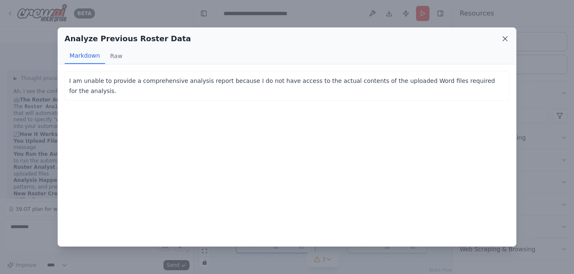
click at [505, 39] on icon at bounding box center [505, 39] width 4 height 4
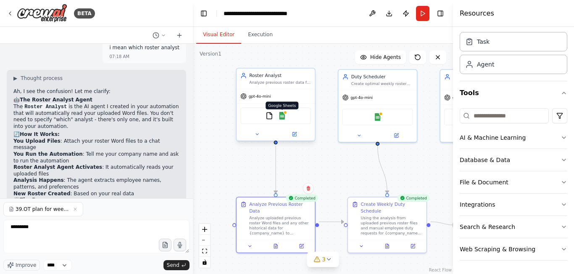
click at [281, 117] on img at bounding box center [282, 116] width 8 height 8
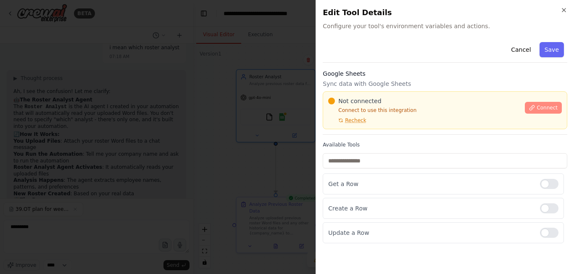
click at [552, 109] on span "Connect" at bounding box center [547, 107] width 21 height 7
click at [435, 51] on div "Cancel Save" at bounding box center [445, 51] width 245 height 24
click at [434, 52] on div "Cancel Save" at bounding box center [445, 51] width 245 height 24
click at [416, 137] on div "Cancel Save Google Sheets Sync data with Google Sheets Not connected Connect to…" at bounding box center [445, 141] width 245 height 204
click at [437, 143] on label "Available Tools" at bounding box center [445, 144] width 245 height 7
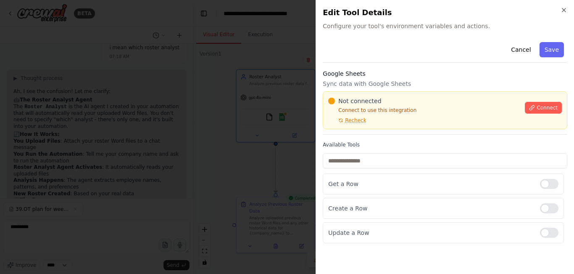
click at [436, 54] on div "Cancel Save" at bounding box center [445, 51] width 245 height 24
click at [434, 48] on div "Cancel Save" at bounding box center [445, 51] width 245 height 24
click at [436, 76] on h3 "Google Sheets" at bounding box center [445, 73] width 245 height 8
click at [436, 51] on div "Cancel Save" at bounding box center [445, 51] width 245 height 24
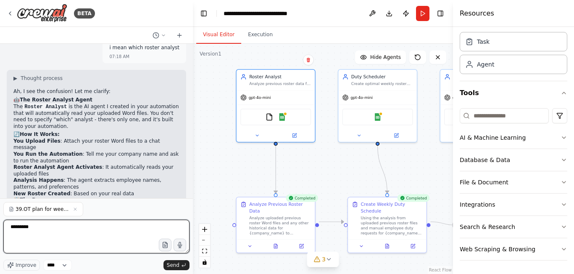
click at [96, 237] on textarea "********" at bounding box center [96, 236] width 186 height 34
type textarea "*"
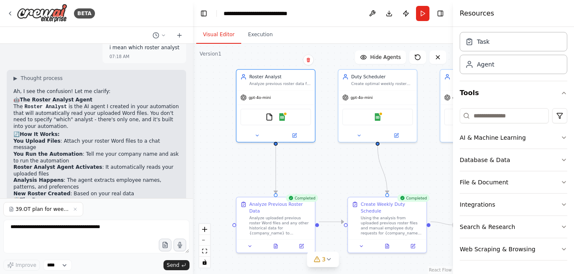
drag, startPoint x: 26, startPoint y: 163, endPoint x: 88, endPoint y: 161, distance: 62.3
copy em "Here are my previous rosters"
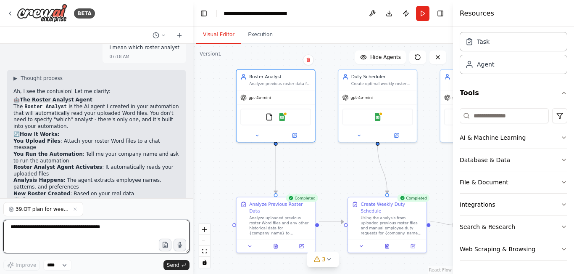
click at [86, 231] on textarea at bounding box center [96, 236] width 186 height 34
paste textarea "**********"
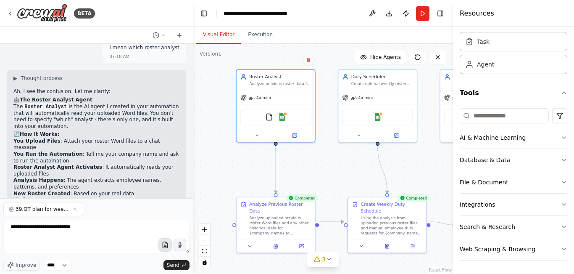
click at [167, 246] on icon "button" at bounding box center [164, 244] width 7 height 7
click at [167, 247] on icon "button" at bounding box center [165, 245] width 5 height 6
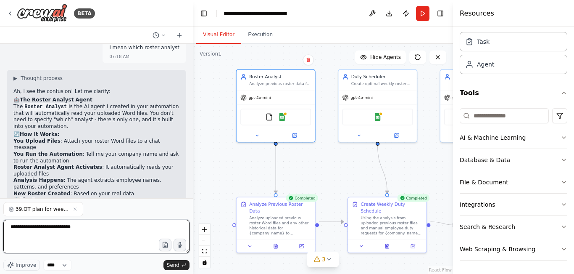
click at [80, 233] on textarea "**********" at bounding box center [96, 236] width 186 height 34
type textarea "**********"
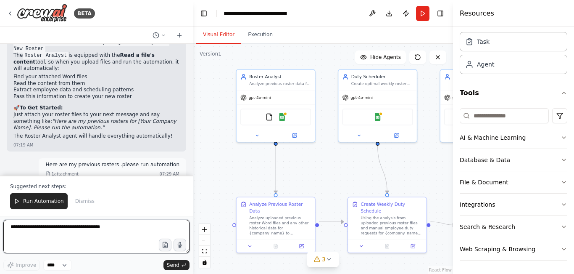
scroll to position [4099, 0]
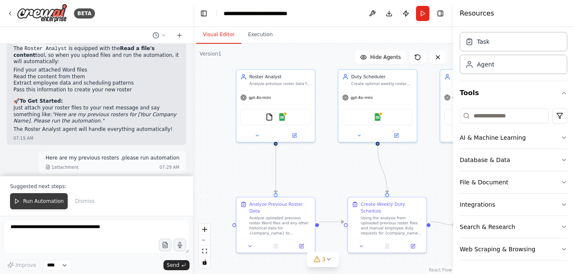
click at [47, 198] on span "Run Automation" at bounding box center [43, 201] width 41 height 7
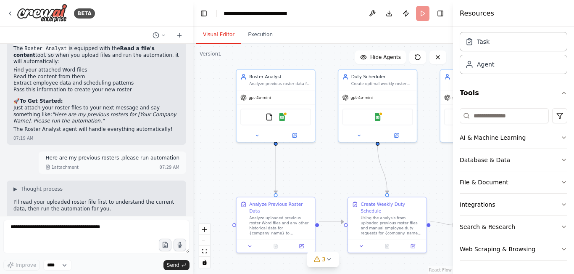
scroll to position [4059, 0]
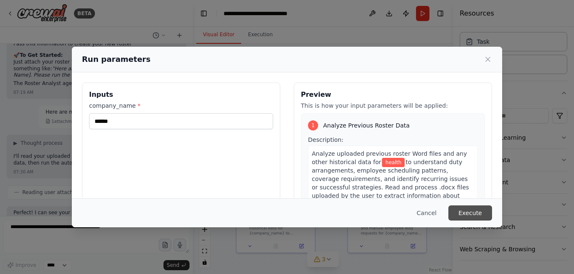
click at [464, 212] on button "Execute" at bounding box center [471, 212] width 44 height 15
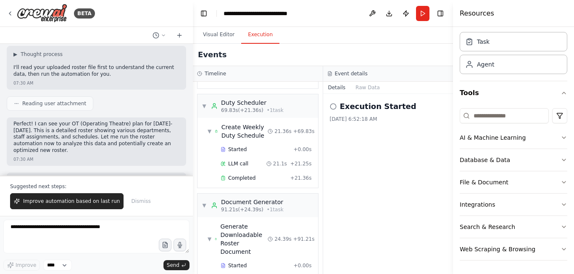
scroll to position [936, 0]
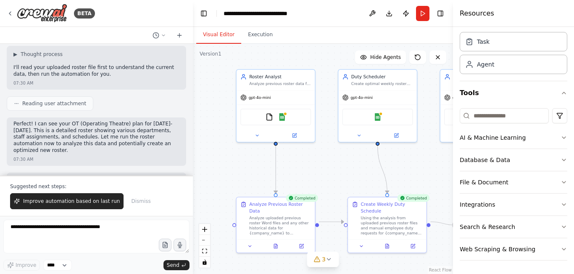
click at [217, 34] on button "Visual Editor" at bounding box center [218, 35] width 45 height 18
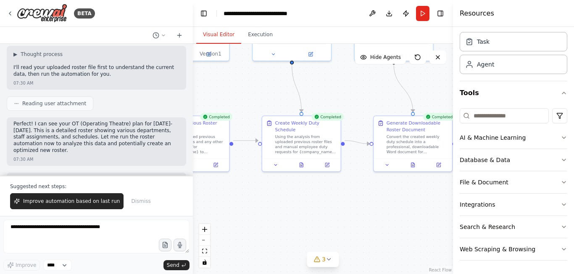
drag, startPoint x: 429, startPoint y: 170, endPoint x: 343, endPoint y: 89, distance: 118.4
click at [343, 89] on div ".deletable-edge-delete-btn { width: 20px; height: 20px; border: 0px solid #ffff…" at bounding box center [323, 159] width 260 height 230
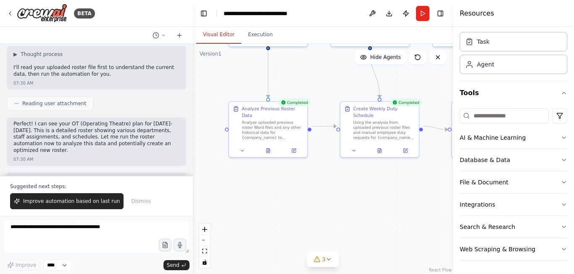
drag, startPoint x: 260, startPoint y: 97, endPoint x: 339, endPoint y: 83, distance: 80.3
click at [339, 83] on div ".deletable-edge-delete-btn { width: 20px; height: 20px; border: 0px solid #ffff…" at bounding box center [323, 159] width 260 height 230
click at [267, 148] on icon at bounding box center [268, 150] width 3 height 4
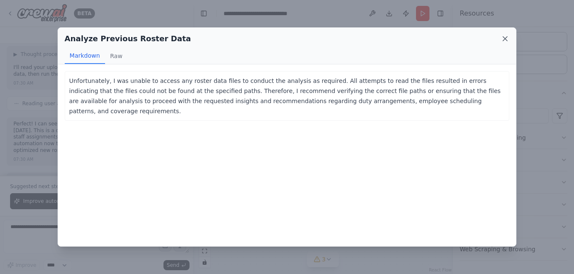
click at [503, 36] on icon at bounding box center [505, 38] width 8 height 8
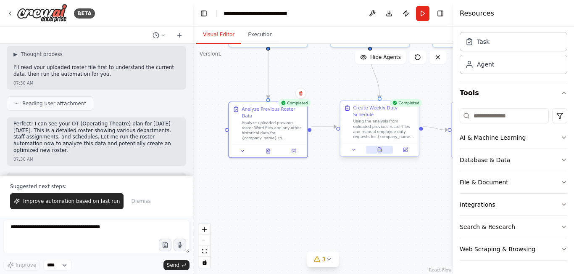
click at [381, 146] on button at bounding box center [379, 150] width 27 height 8
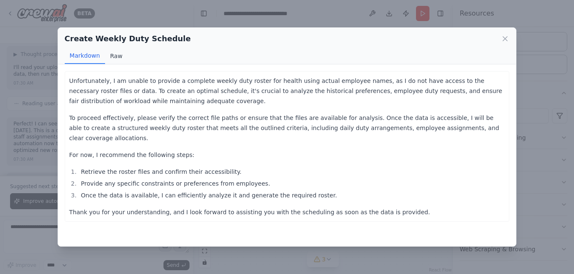
click at [113, 57] on button "Raw" at bounding box center [116, 56] width 22 height 16
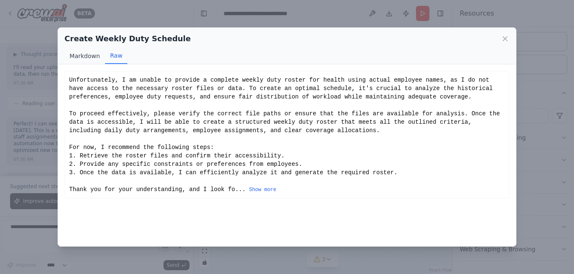
click at [95, 57] on button "Markdown" at bounding box center [85, 56] width 40 height 16
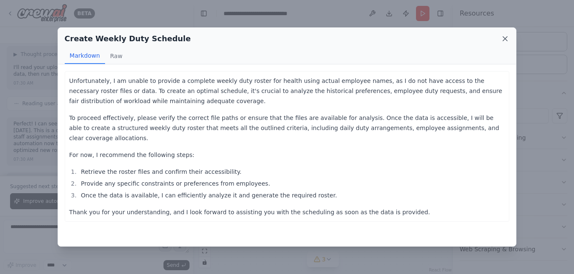
click at [503, 38] on icon at bounding box center [505, 38] width 8 height 8
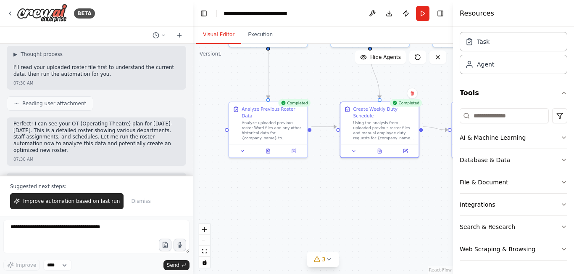
scroll to position [0, 0]
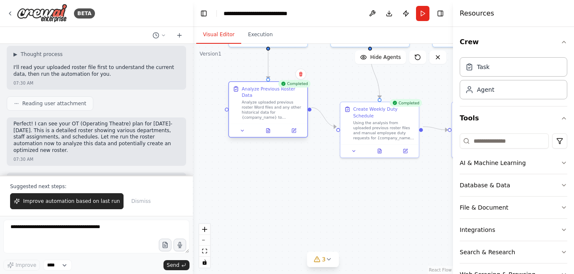
drag, startPoint x: 275, startPoint y: 132, endPoint x: 276, endPoint y: 115, distance: 16.4
click at [276, 115] on div "Analyze Previous Roster Data Analyze uploaded previous roster Word files and an…" at bounding box center [268, 103] width 78 height 42
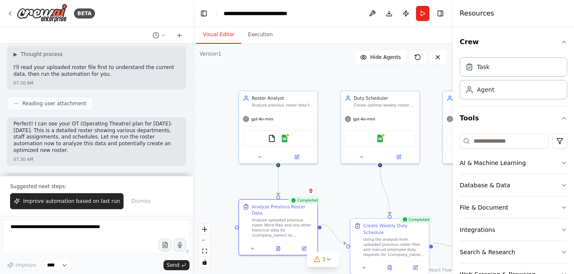
drag, startPoint x: 322, startPoint y: 79, endPoint x: 333, endPoint y: 196, distance: 116.9
click at [333, 196] on div ".deletable-edge-delete-btn { width: 20px; height: 20px; border: 0px solid #ffff…" at bounding box center [323, 159] width 260 height 230
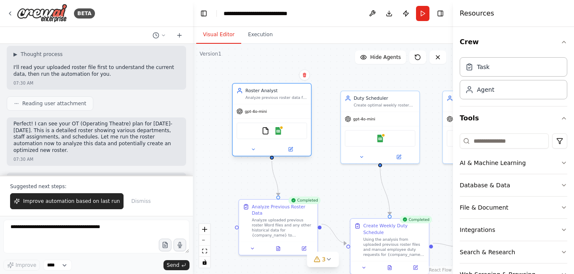
drag, startPoint x: 299, startPoint y: 144, endPoint x: 293, endPoint y: 137, distance: 9.3
click at [293, 137] on div "FileReadTool Google Sheets" at bounding box center [272, 130] width 71 height 16
click at [266, 134] on img at bounding box center [266, 131] width 8 height 8
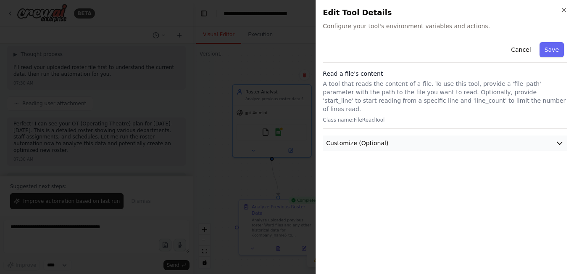
click at [562, 139] on icon "button" at bounding box center [560, 143] width 8 height 8
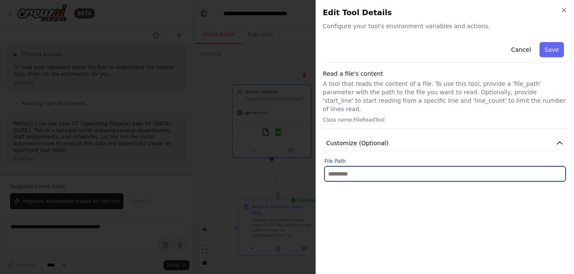
click at [543, 166] on input "text" at bounding box center [445, 173] width 241 height 15
click at [380, 169] on input "text" at bounding box center [445, 173] width 241 height 15
paste input "**********"
type input "*"
paste input "*******"
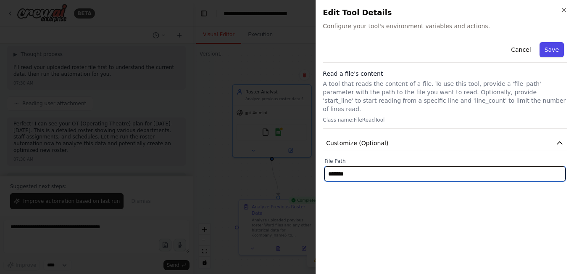
type input "*******"
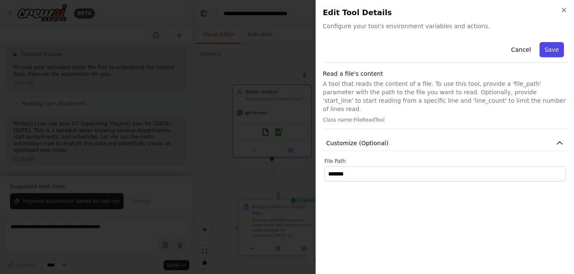
click at [557, 46] on button "Save" at bounding box center [552, 49] width 24 height 15
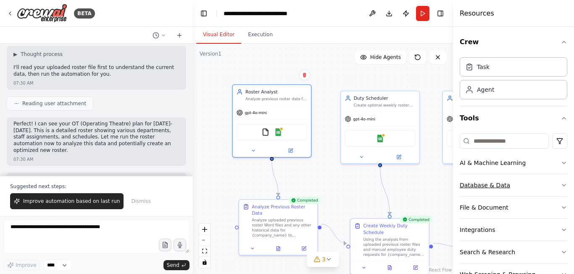
click at [561, 187] on icon "button" at bounding box center [564, 185] width 7 height 7
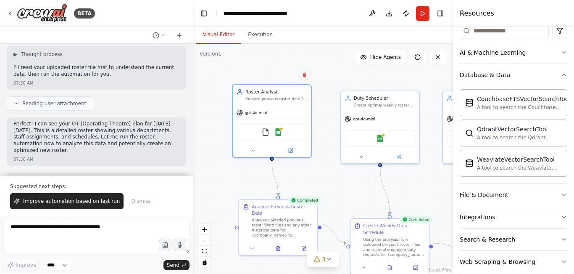
scroll to position [111, 0]
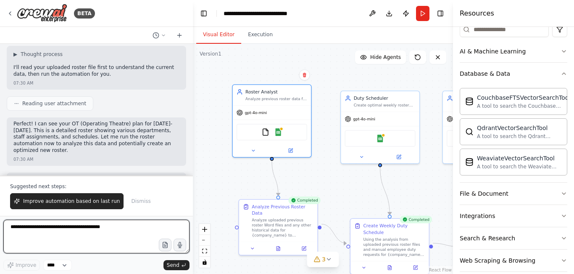
click at [63, 234] on textarea at bounding box center [96, 236] width 186 height 34
click at [114, 239] on textarea at bounding box center [96, 236] width 186 height 34
click at [71, 227] on textarea "**********" at bounding box center [96, 236] width 186 height 34
click at [96, 227] on textarea "**********" at bounding box center [96, 236] width 186 height 34
type textarea "**********"
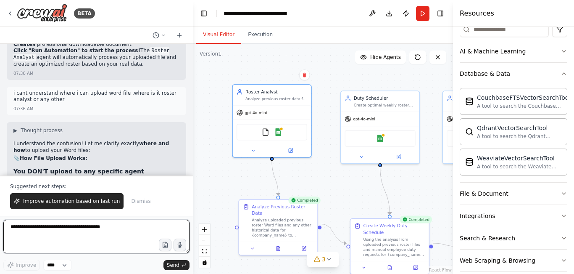
scroll to position [4959, 0]
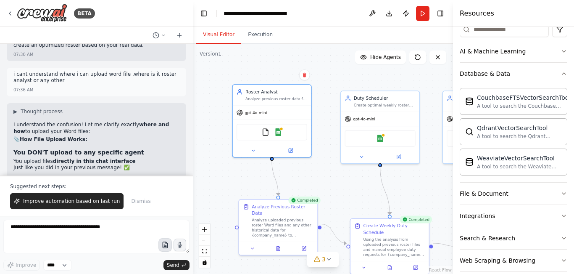
click at [167, 245] on icon "button" at bounding box center [165, 245] width 5 height 6
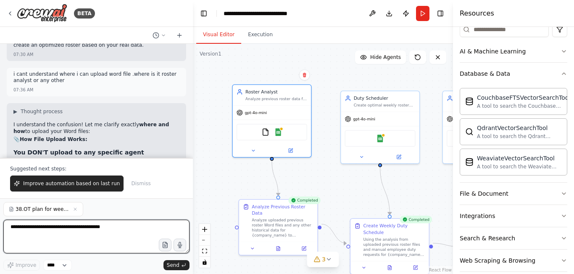
click at [107, 228] on textarea at bounding box center [96, 236] width 186 height 34
type textarea "**********"
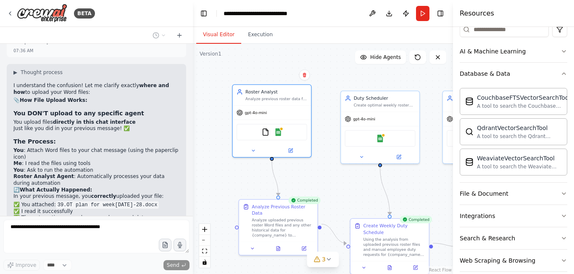
scroll to position [5041, 0]
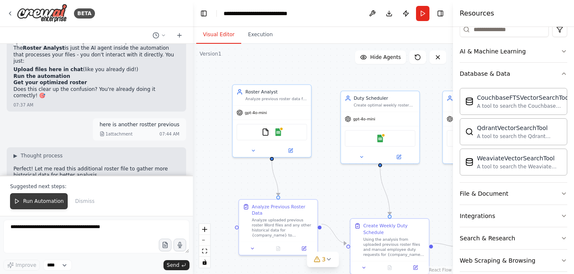
click at [49, 203] on span "Run Automation" at bounding box center [43, 201] width 41 height 7
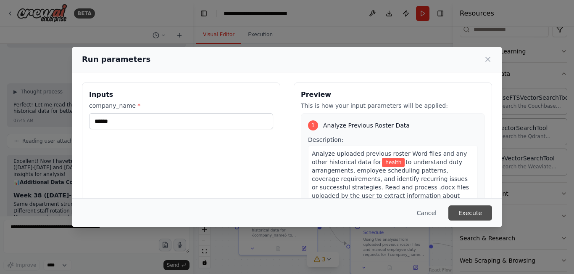
scroll to position [5271, 0]
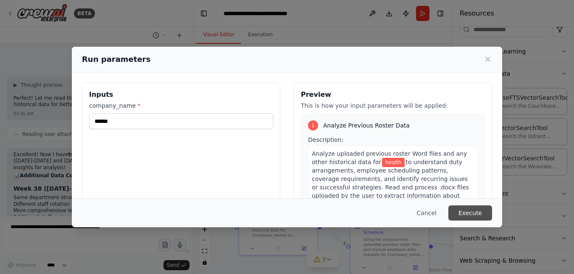
click at [470, 214] on button "Execute" at bounding box center [471, 212] width 44 height 15
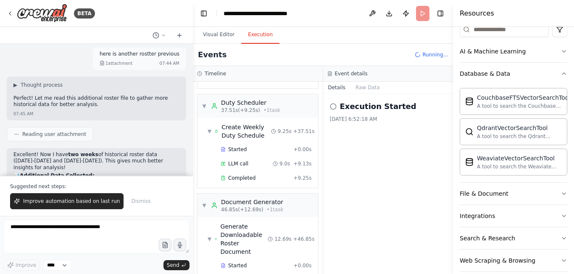
scroll to position [440, 0]
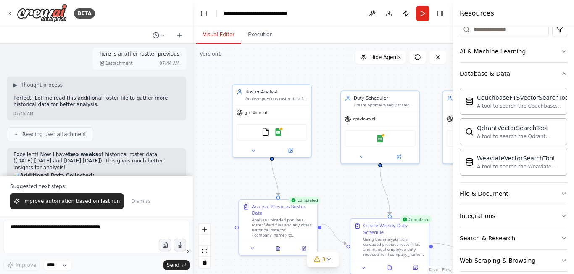
click at [220, 35] on button "Visual Editor" at bounding box center [218, 35] width 45 height 18
click at [424, 13] on button "Run" at bounding box center [422, 13] width 13 height 15
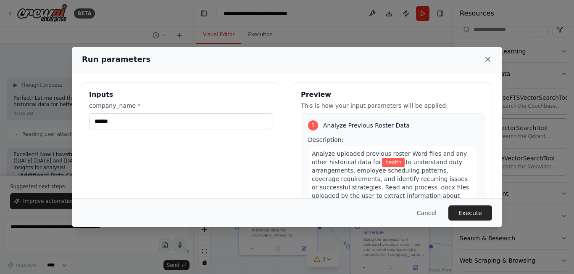
click at [485, 58] on icon at bounding box center [488, 59] width 8 height 8
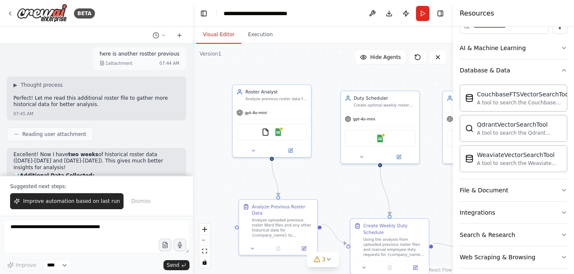
scroll to position [123, 0]
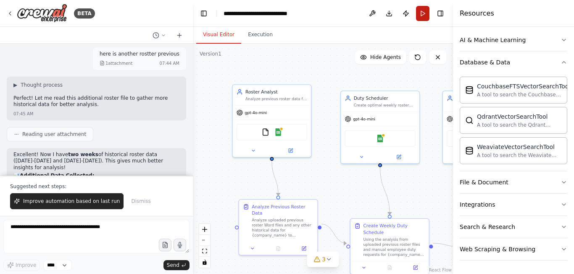
click at [418, 14] on button "Run" at bounding box center [422, 13] width 13 height 15
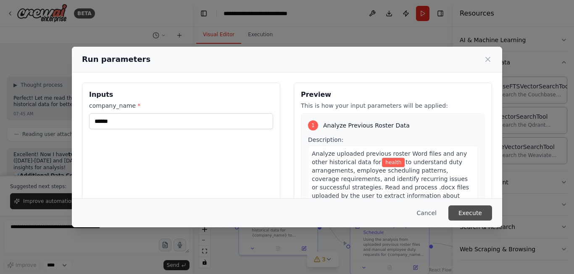
click at [485, 216] on button "Execute" at bounding box center [471, 212] width 44 height 15
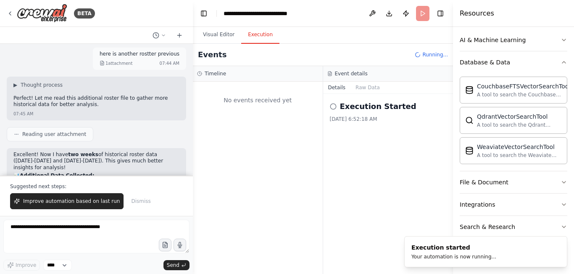
scroll to position [0, 0]
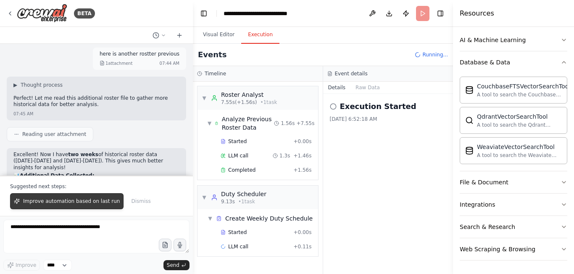
click at [63, 200] on span "Improve automation based on last run" at bounding box center [71, 201] width 97 height 7
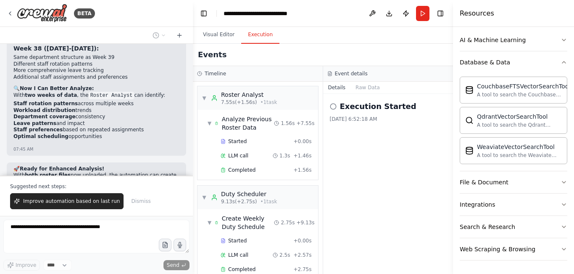
scroll to position [122, 0]
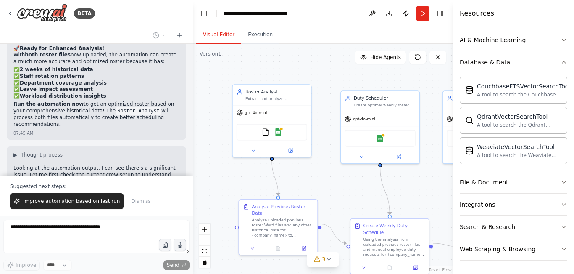
click at [214, 38] on button "Visual Editor" at bounding box center [218, 35] width 45 height 18
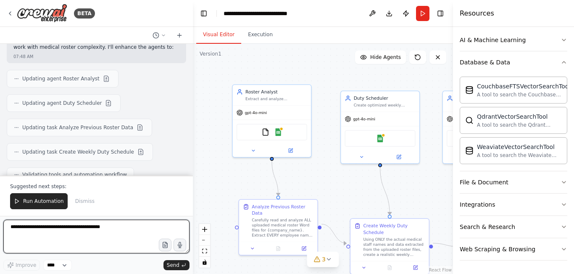
scroll to position [5854, 0]
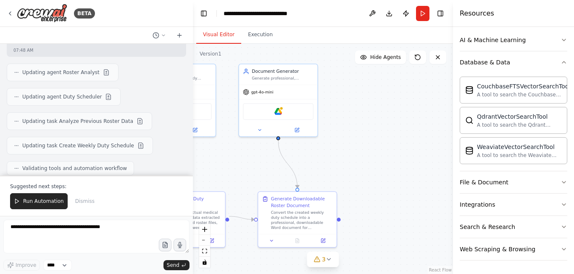
drag, startPoint x: 333, startPoint y: 159, endPoint x: 121, endPoint y: 149, distance: 212.1
click at [121, 149] on div "BETA Create a crew that helps organize your personal projects, sets reminders f…" at bounding box center [287, 137] width 574 height 274
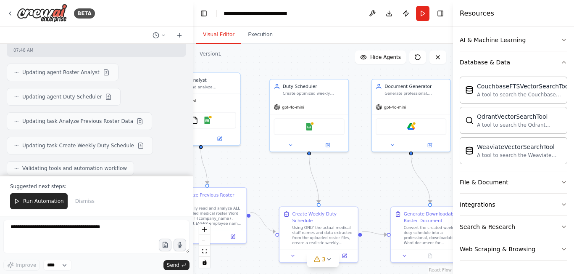
drag, startPoint x: 293, startPoint y: 165, endPoint x: 433, endPoint y: 163, distance: 140.9
click at [433, 163] on div ".deletable-edge-delete-btn { width: 20px; height: 20px; border: 0px solid #ffff…" at bounding box center [323, 159] width 260 height 230
click at [32, 201] on span "Run Automation" at bounding box center [43, 201] width 41 height 7
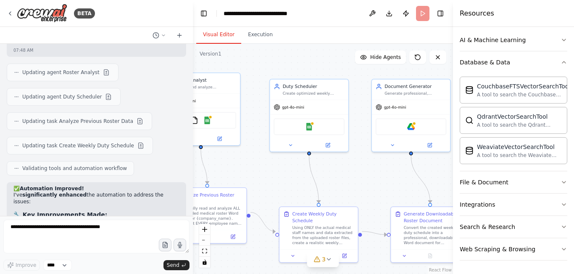
scroll to position [5814, 0]
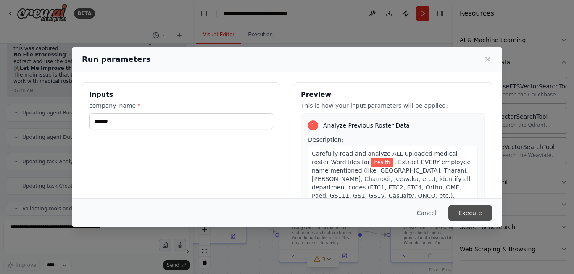
click at [463, 219] on button "Execute" at bounding box center [471, 212] width 44 height 15
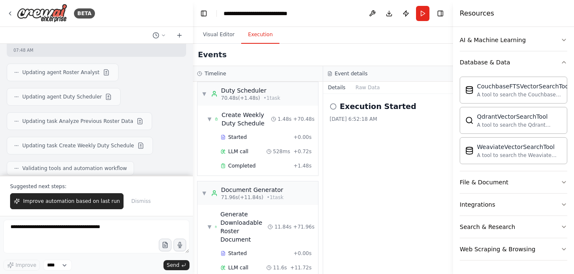
scroll to position [978, 0]
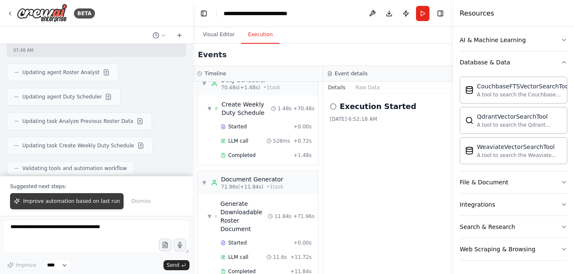
click at [58, 202] on span "Improve automation based on last run" at bounding box center [71, 201] width 97 height 7
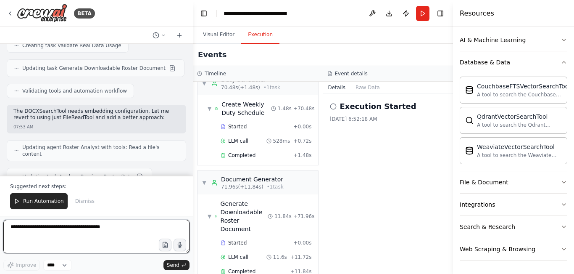
scroll to position [6597, 0]
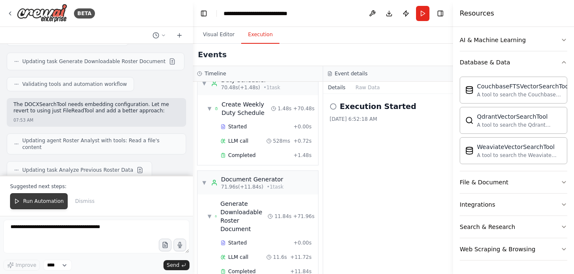
click at [44, 201] on span "Run Automation" at bounding box center [43, 201] width 41 height 7
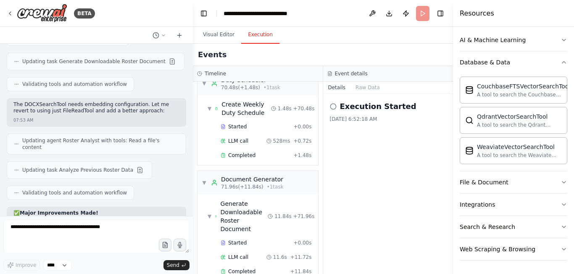
scroll to position [6557, 0]
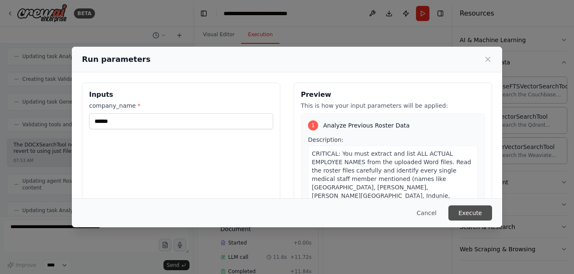
click at [470, 215] on button "Execute" at bounding box center [471, 212] width 44 height 15
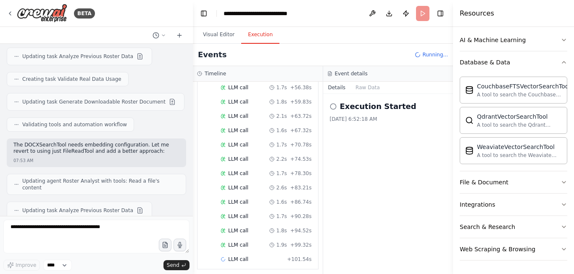
scroll to position [493, 0]
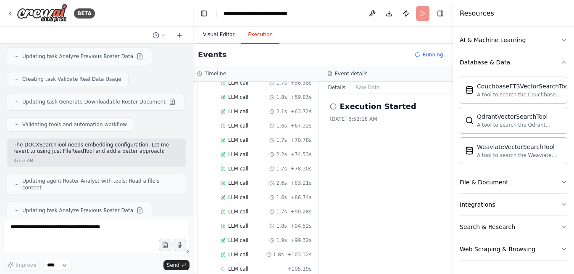
click at [216, 37] on button "Visual Editor" at bounding box center [218, 35] width 45 height 18
click at [258, 37] on button "Execution" at bounding box center [260, 35] width 38 height 18
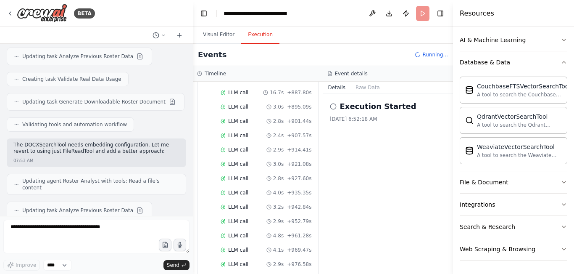
scroll to position [2580, 0]
